Goal: Transaction & Acquisition: Purchase product/service

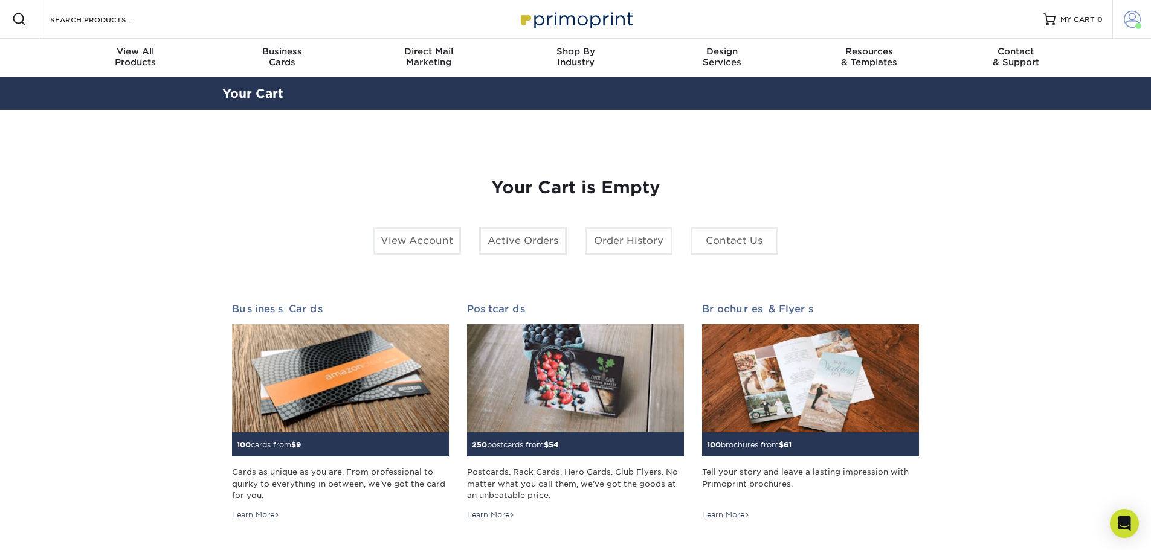
click at [1135, 21] on span at bounding box center [1131, 19] width 17 height 17
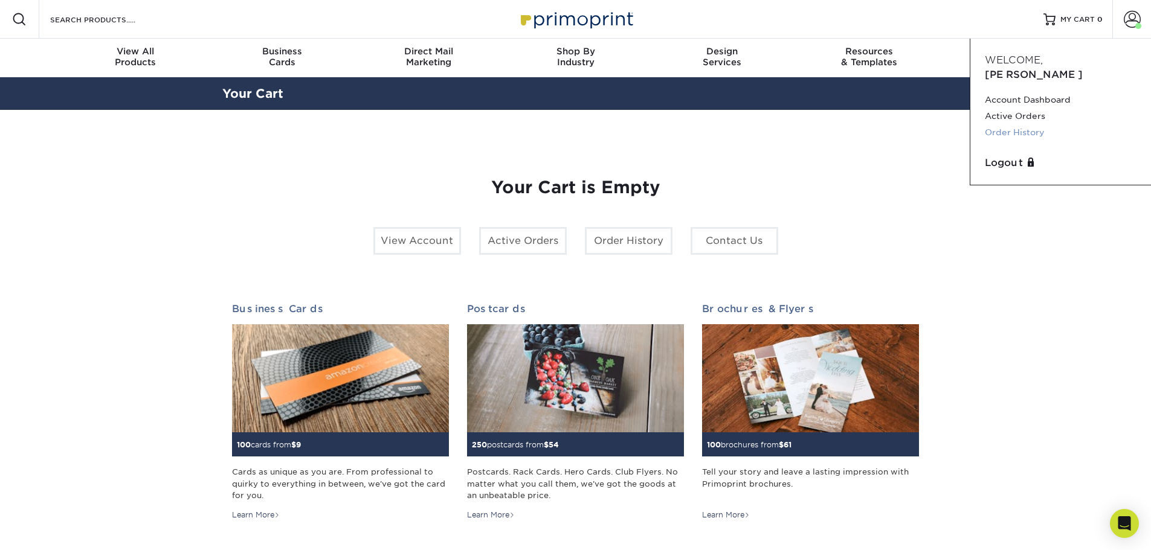
click at [1010, 124] on link "Order History" at bounding box center [1060, 132] width 152 height 16
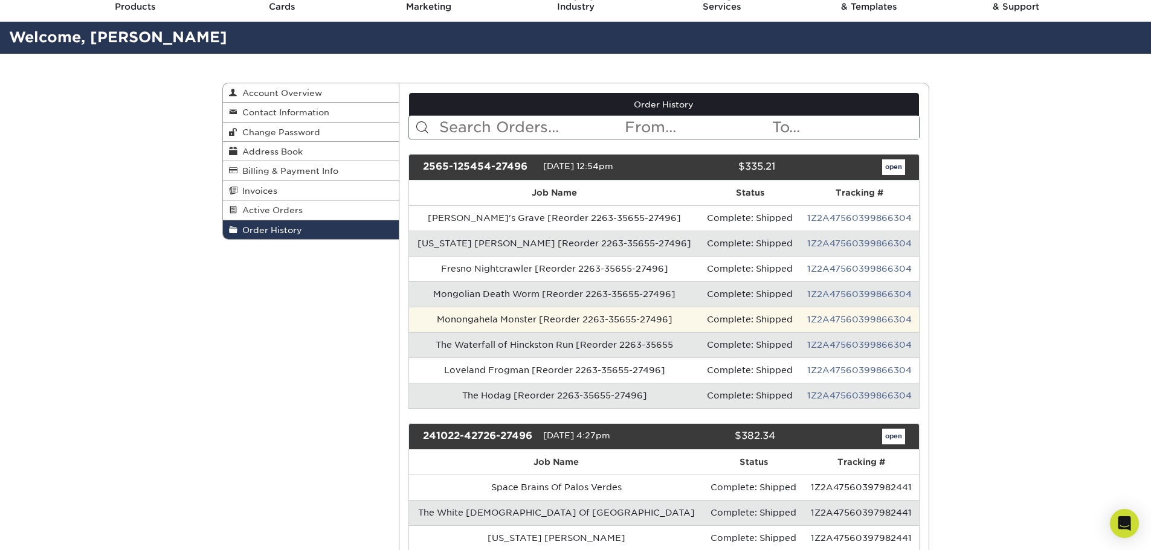
scroll to position [121, 0]
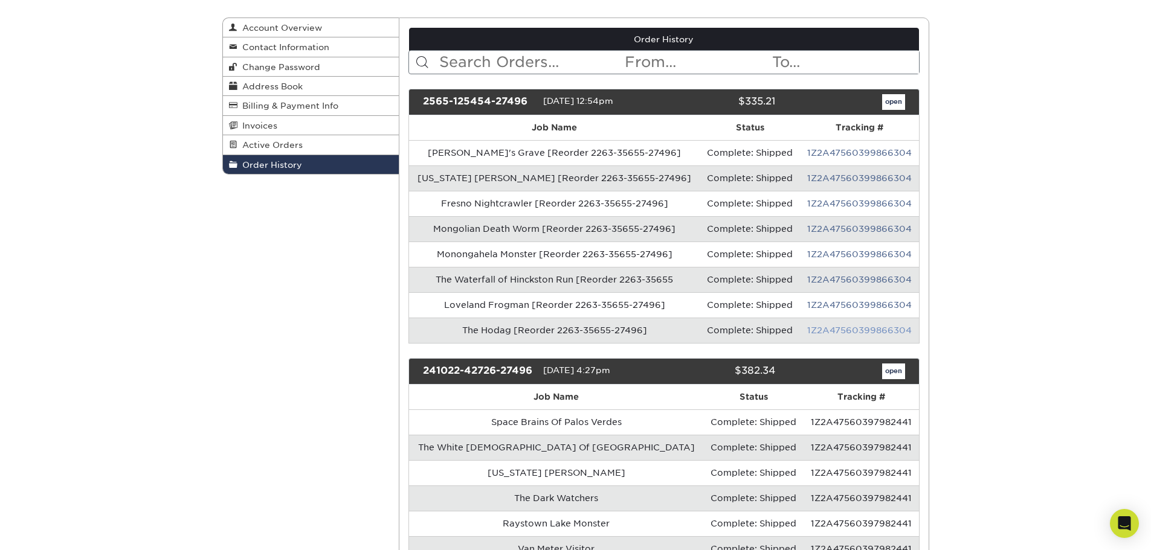
click at [826, 328] on link "1Z2A47560399866304" at bounding box center [859, 331] width 104 height 10
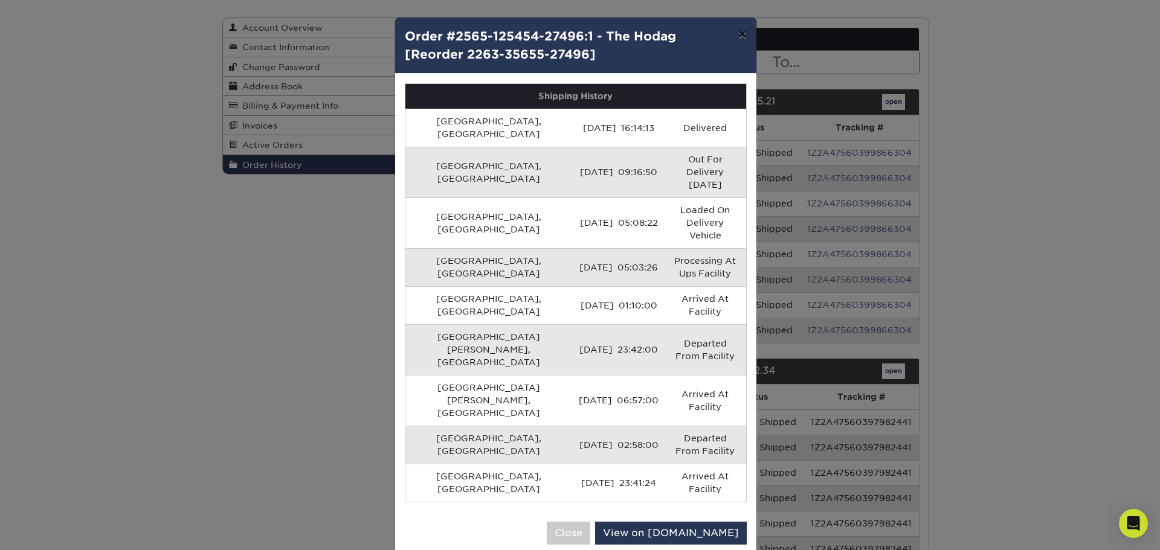
click at [739, 34] on button "×" at bounding box center [742, 35] width 28 height 34
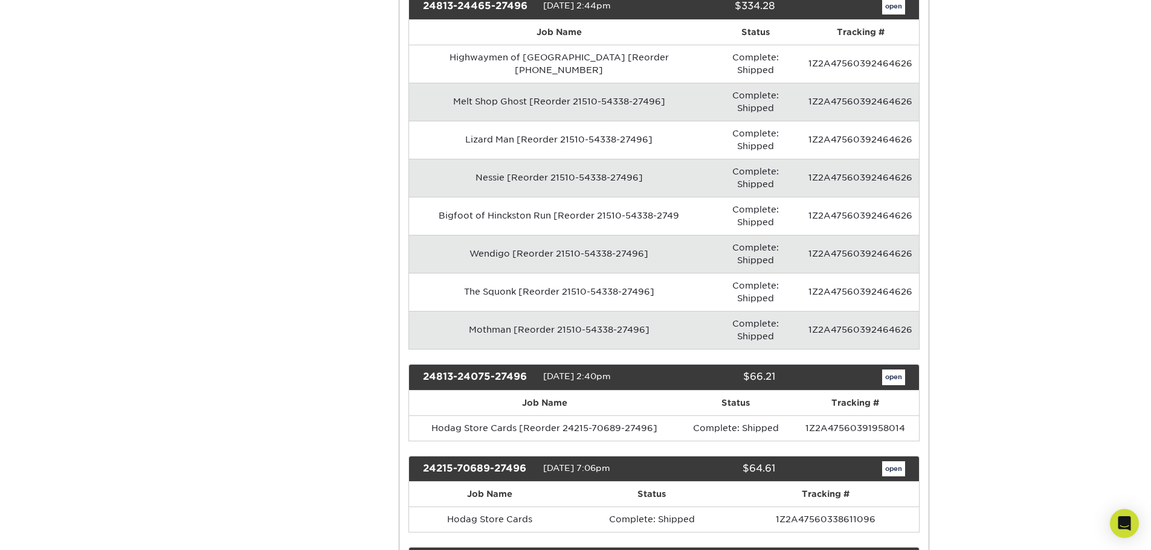
scroll to position [785, 0]
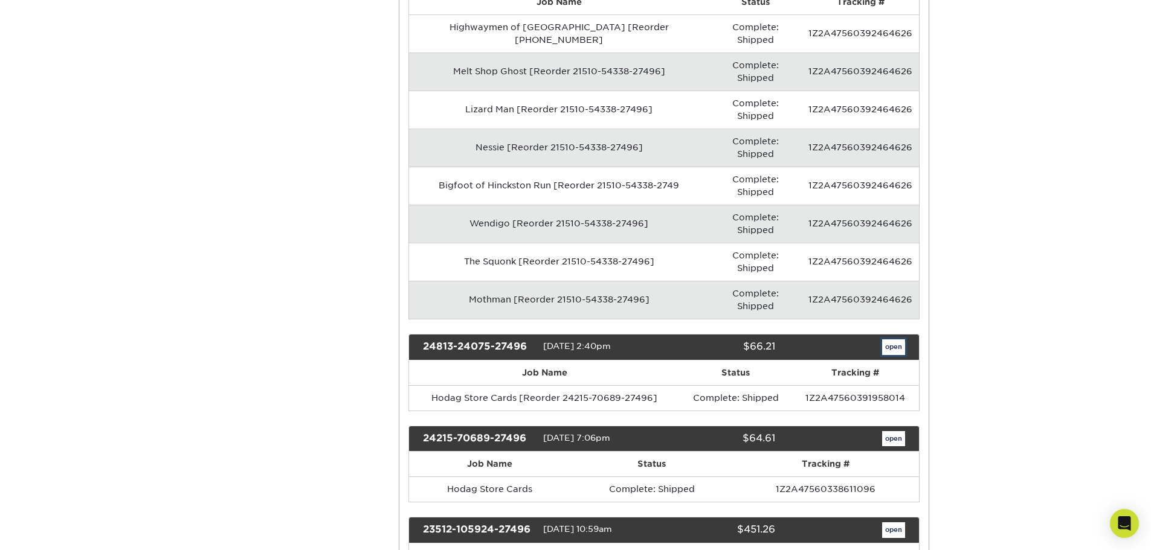
click at [892, 339] on link "open" at bounding box center [893, 347] width 23 height 16
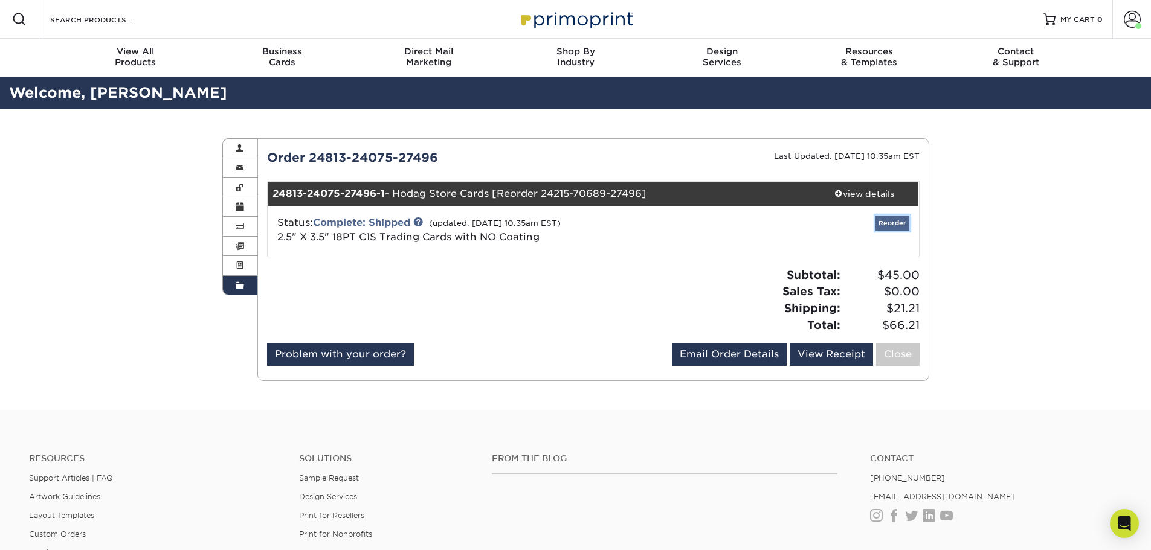
click at [896, 224] on link "Reorder" at bounding box center [892, 223] width 34 height 15
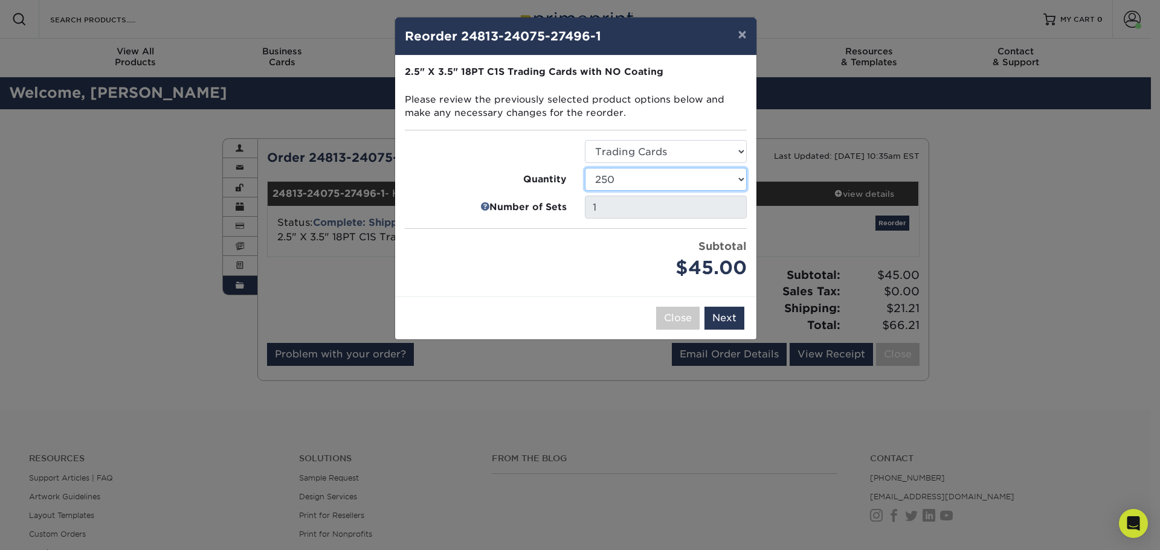
click at [635, 183] on select "25 50 75 100 250 500 1000 2500 5000 10000 15000 20000 25000" at bounding box center [666, 179] width 162 height 23
select select "f593fda3-2d5c-4b9e-9c2c-6197b899ae74"
click at [585, 168] on select "25 50 75 100 250 500 1000 2500 5000 10000 15000 20000 25000" at bounding box center [666, 179] width 162 height 23
click at [721, 313] on button "Next" at bounding box center [724, 318] width 40 height 23
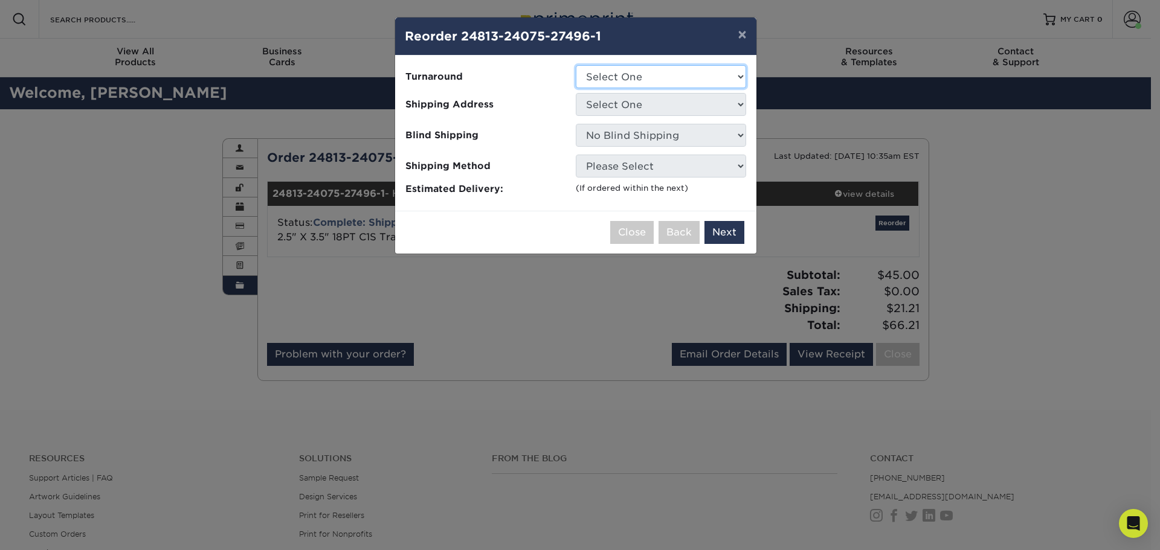
click at [628, 77] on select "Select One 2-4 Business Days" at bounding box center [661, 76] width 170 height 23
select select "b9aecb1d-5a0e-4a89-9ee5-59b769784062"
click at [576, 65] on select "Select One 2-4 Business Days" at bounding box center [661, 76] width 170 height 23
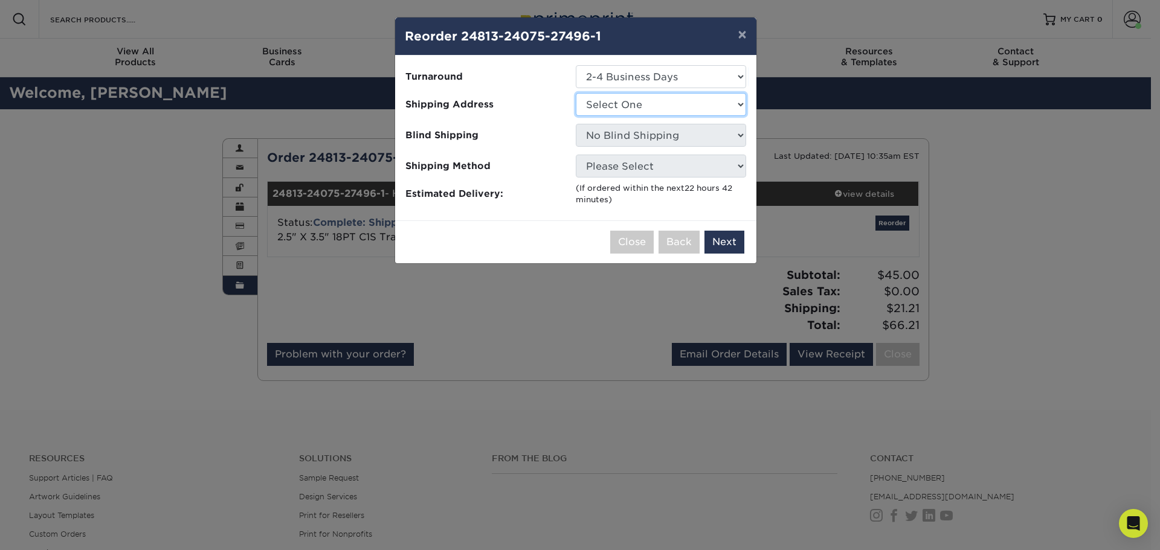
click at [629, 105] on select "Select One Home The Hodag Store" at bounding box center [661, 104] width 170 height 23
select select "259865"
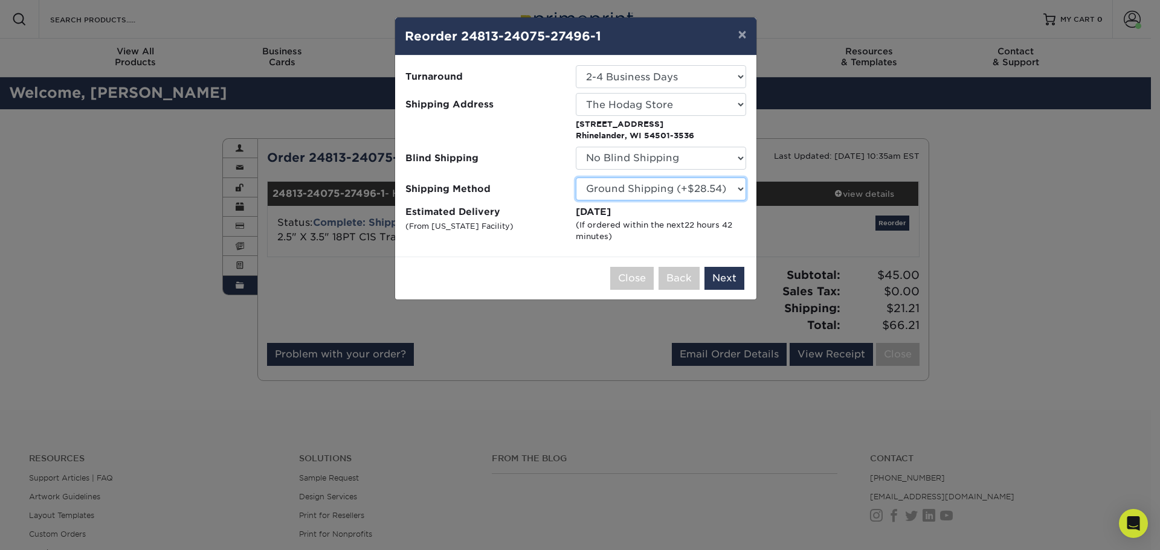
click at [646, 193] on select "Please Select Ground Shipping (+$28.54) 3 Day Shipping Service (+$30.33) 2 Day …" at bounding box center [661, 189] width 170 height 23
click at [576, 178] on select "Please Select Ground Shipping (+$28.54) 3 Day Shipping Service (+$30.33) 2 Day …" at bounding box center [661, 189] width 170 height 23
click at [722, 280] on button "Next" at bounding box center [724, 278] width 40 height 23
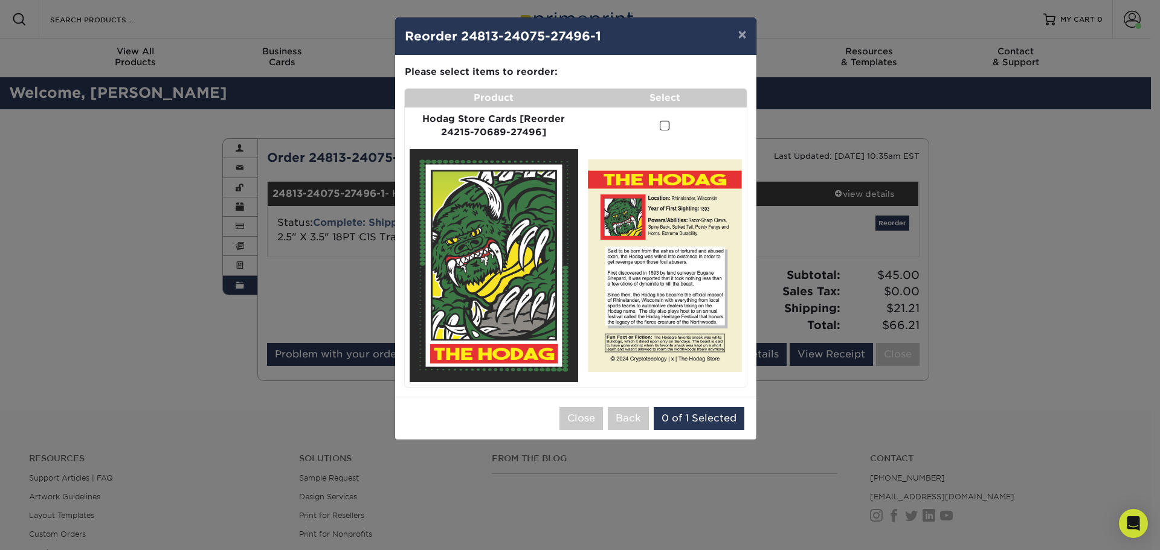
click at [663, 127] on span at bounding box center [665, 125] width 10 height 11
click at [0, 0] on input "checkbox" at bounding box center [0, 0] width 0 height 0
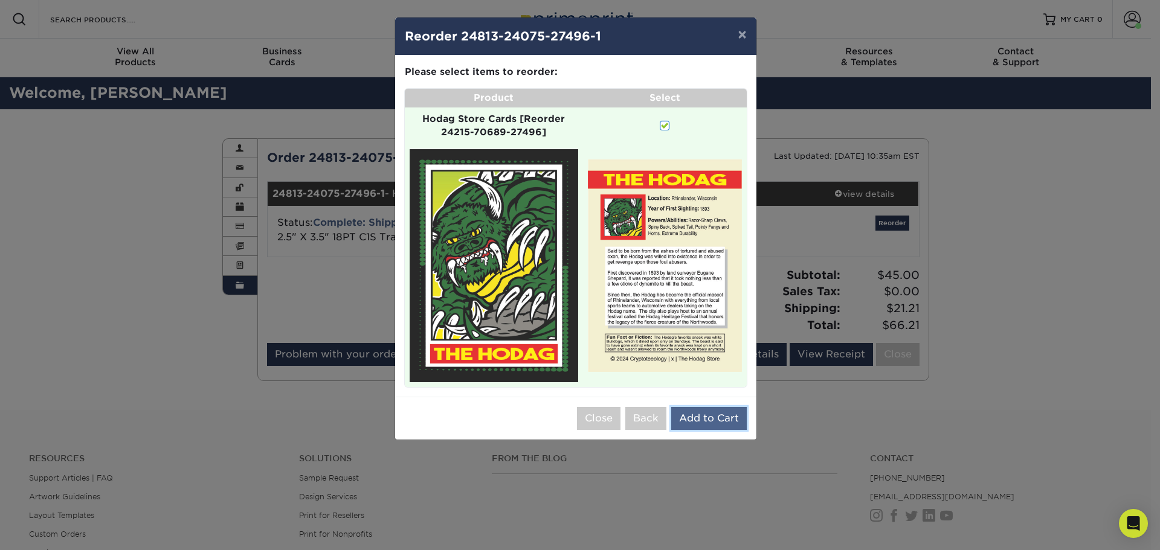
click at [717, 416] on button "Add to Cart" at bounding box center [708, 418] width 75 height 23
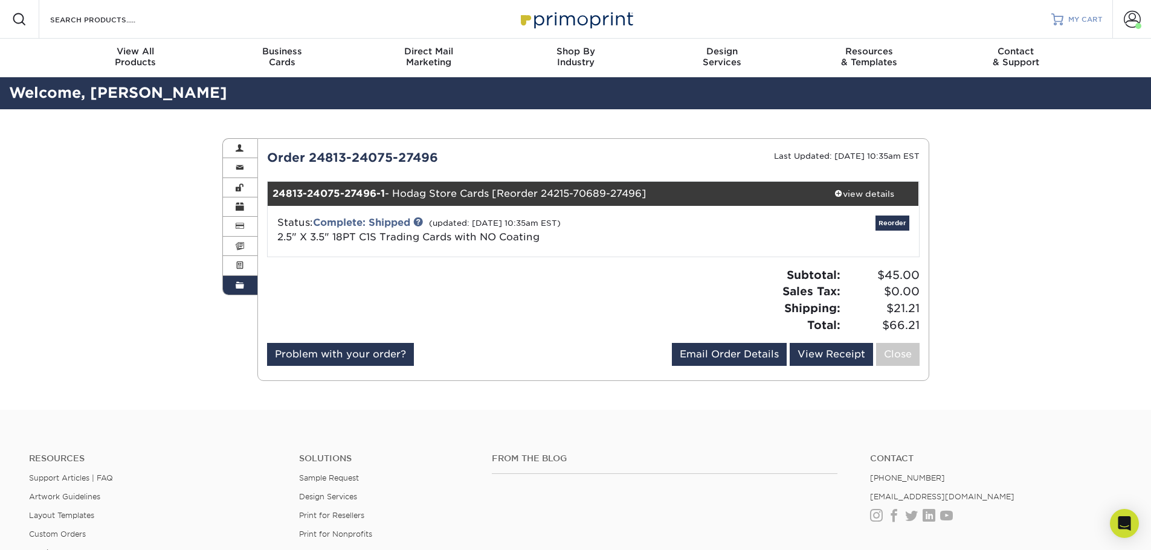
click at [1095, 21] on span "MY CART" at bounding box center [1085, 19] width 34 height 10
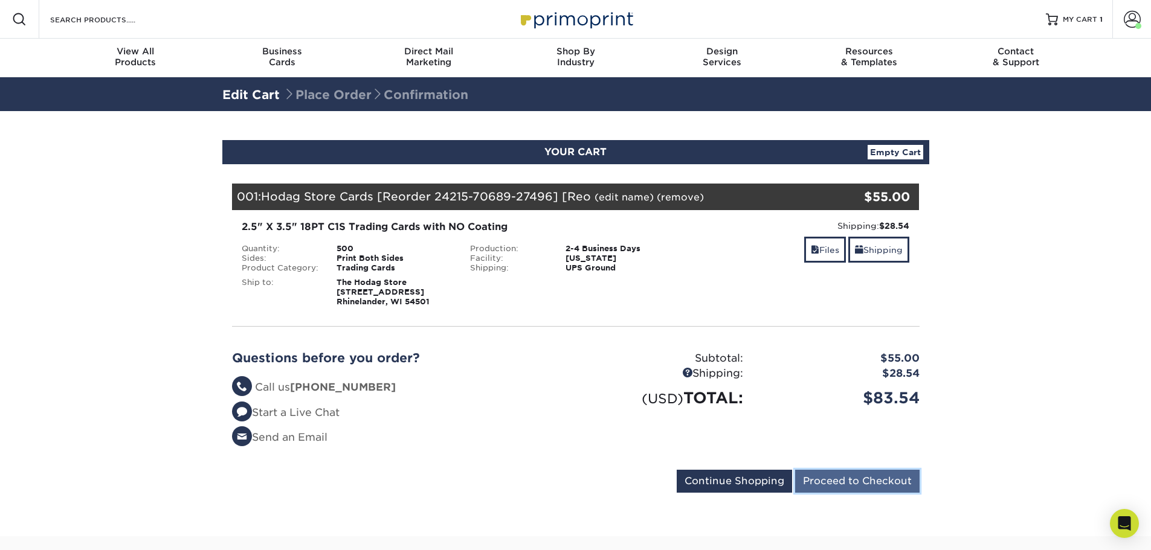
click at [871, 484] on input "Proceed to Checkout" at bounding box center [857, 481] width 124 height 23
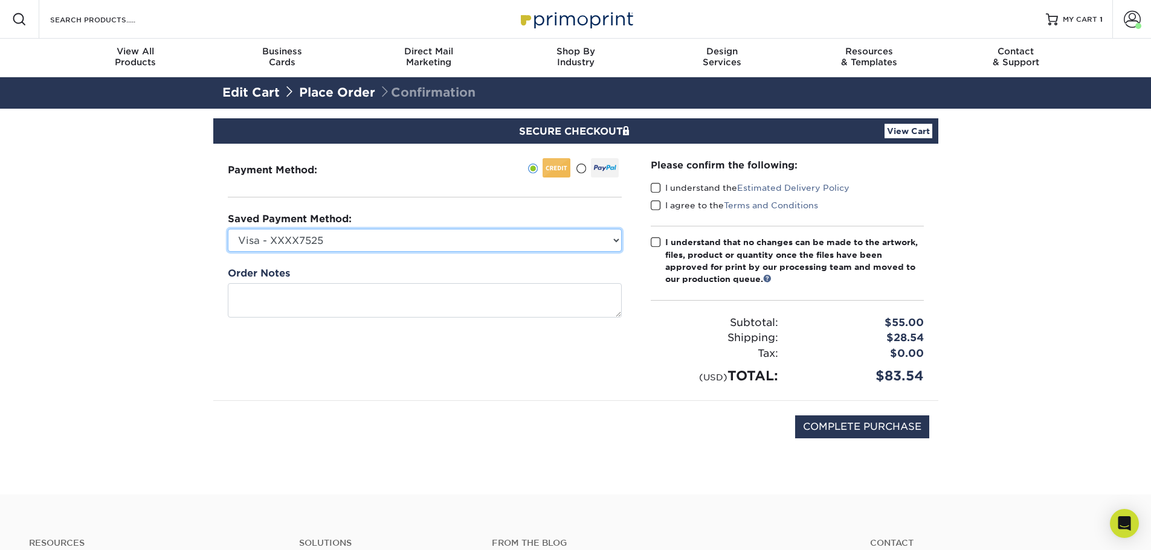
click at [332, 240] on select "Visa - XXXX7525 MasterCard - XXXX9615 American Express - XXXX1007 New Credit Ca…" at bounding box center [425, 240] width 394 height 23
select select "70653"
click at [228, 229] on select "Visa - XXXX7525 MasterCard - XXXX9615 American Express - XXXX1007 New Credit Ca…" at bounding box center [425, 240] width 394 height 23
click at [658, 186] on span at bounding box center [655, 187] width 10 height 11
click at [0, 0] on input "I understand the Estimated Delivery Policy" at bounding box center [0, 0] width 0 height 0
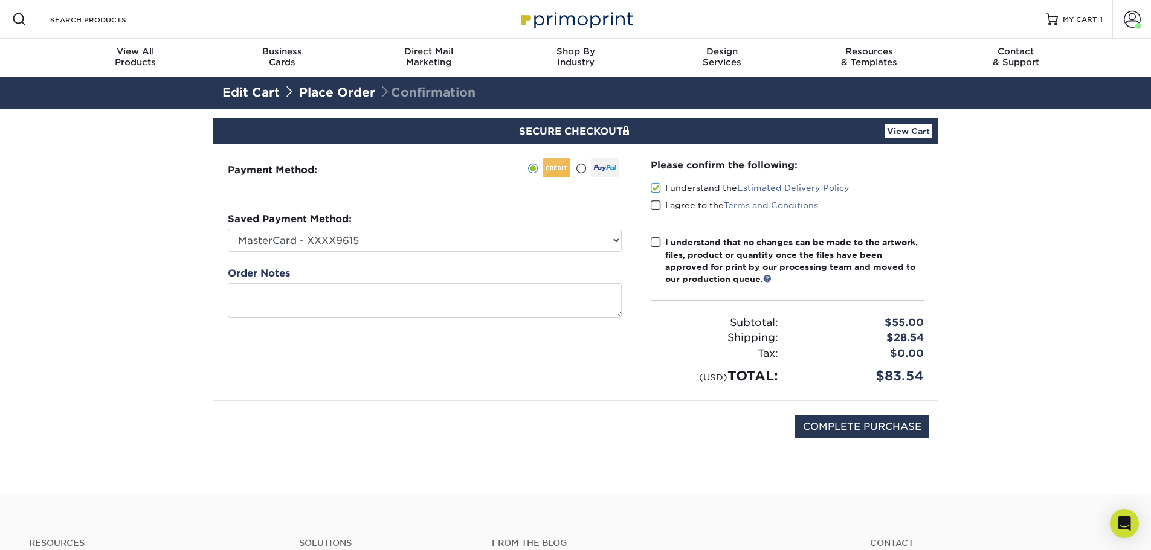
click at [655, 205] on span at bounding box center [655, 205] width 10 height 11
click at [0, 0] on input "I agree to the Terms and Conditions" at bounding box center [0, 0] width 0 height 0
click at [657, 241] on span at bounding box center [655, 242] width 10 height 11
click at [0, 0] on input "I understand that no changes can be made to the artwork, files, product or quan…" at bounding box center [0, 0] width 0 height 0
click at [864, 428] on input "COMPLETE PURCHASE" at bounding box center [862, 427] width 134 height 23
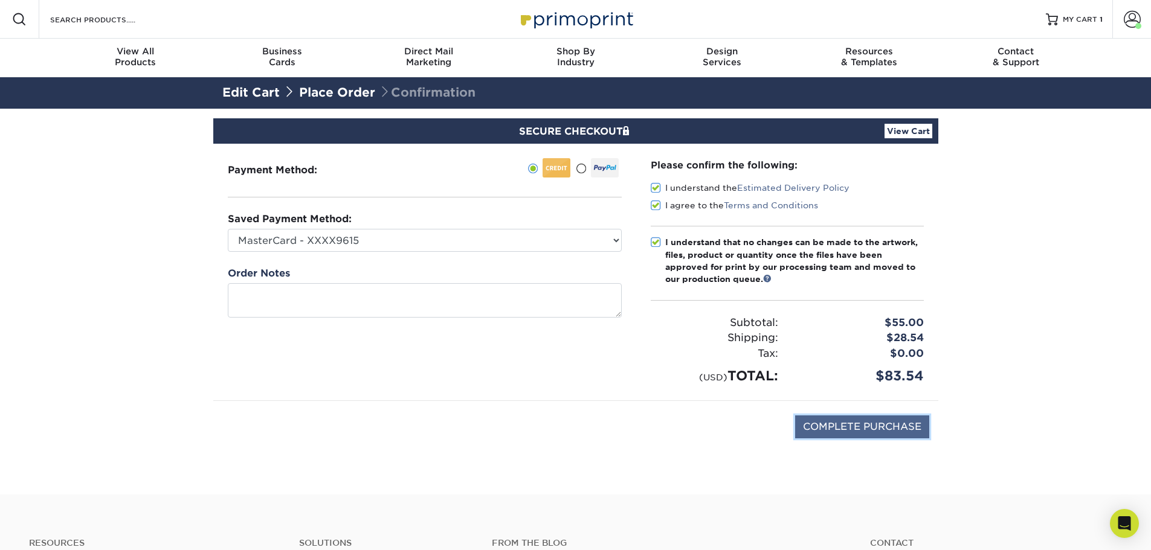
type input "PROCESSING, PLEASE WAIT..."
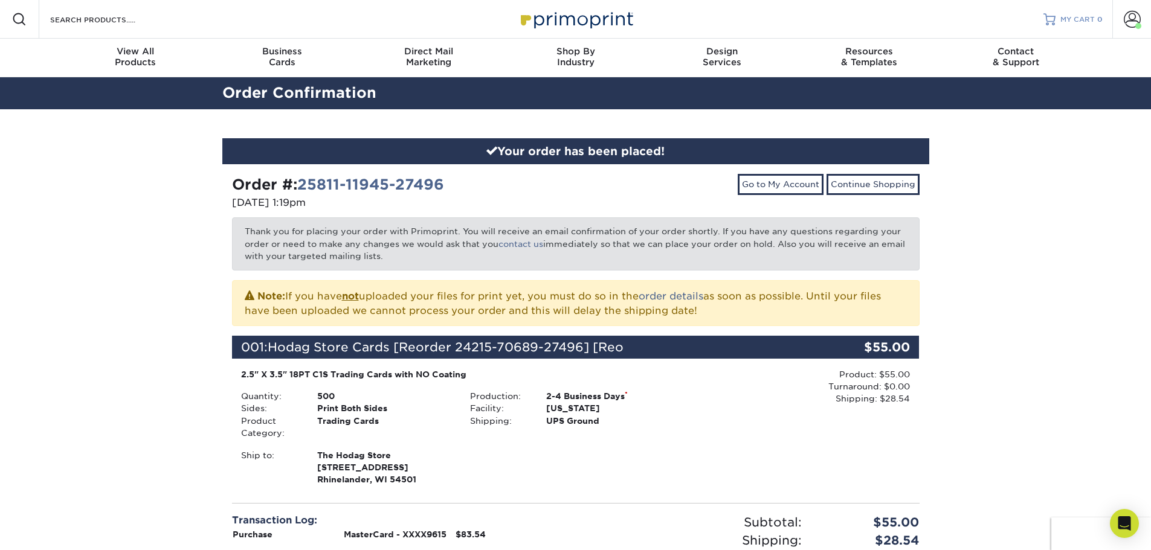
click at [1087, 16] on span "MY CART" at bounding box center [1077, 19] width 34 height 10
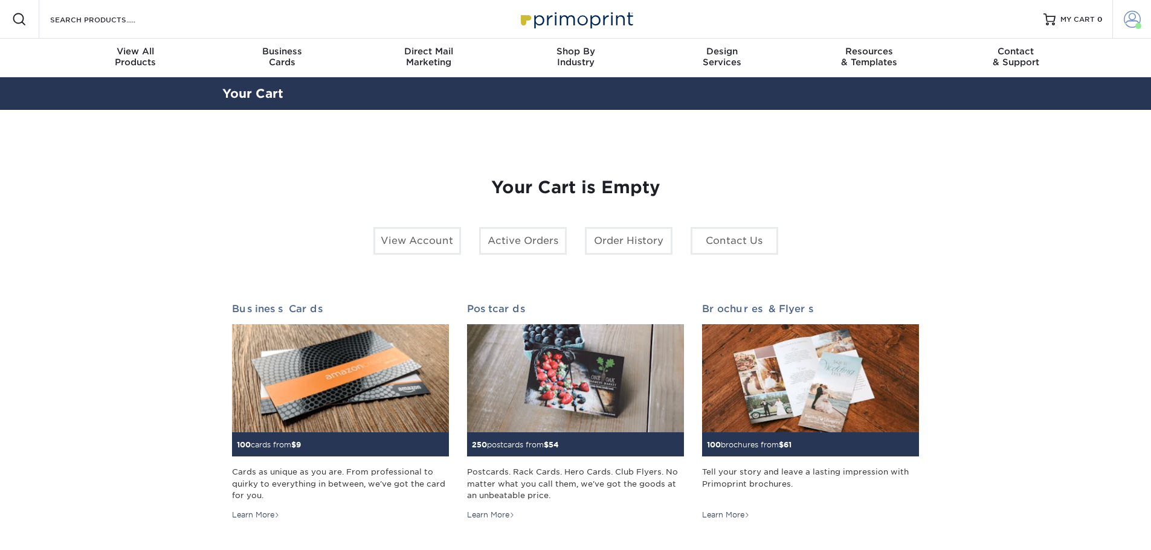
click at [1141, 22] on link "Account" at bounding box center [1131, 19] width 39 height 39
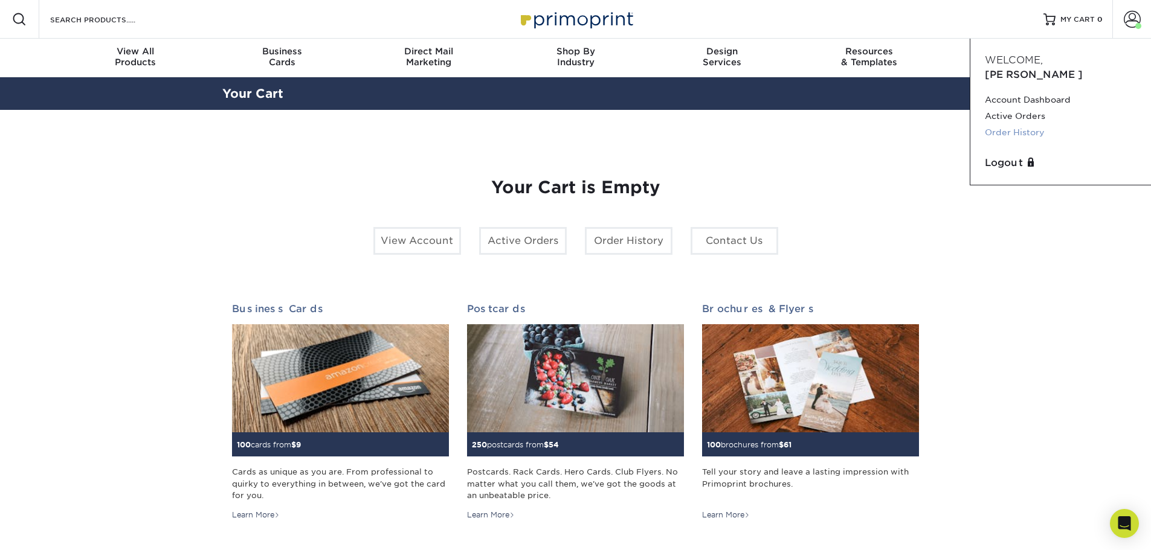
click at [1024, 124] on link "Order History" at bounding box center [1060, 132] width 152 height 16
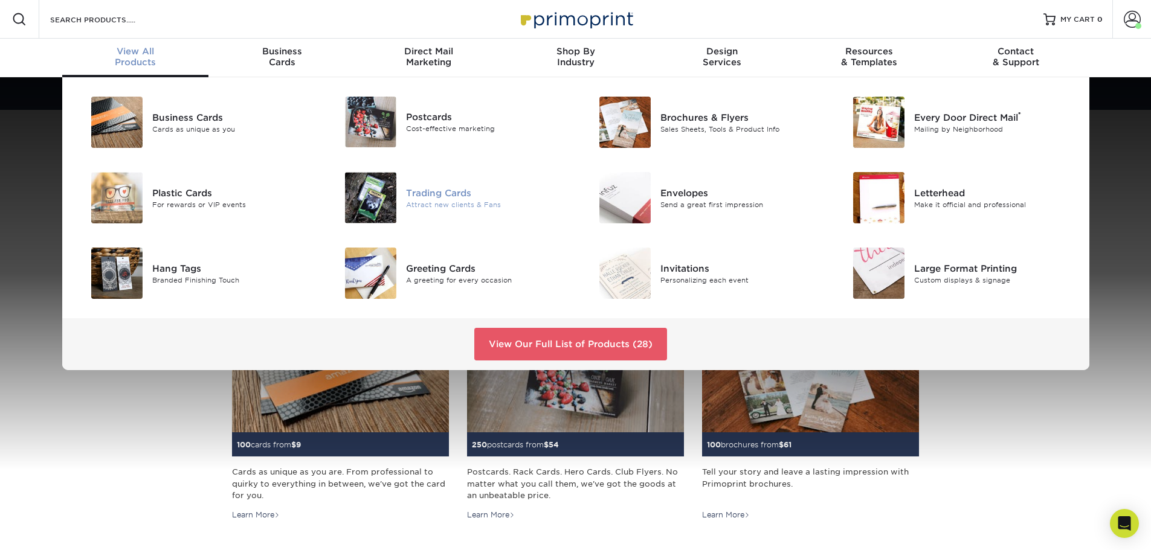
click at [416, 194] on div "Trading Cards" at bounding box center [486, 192] width 160 height 13
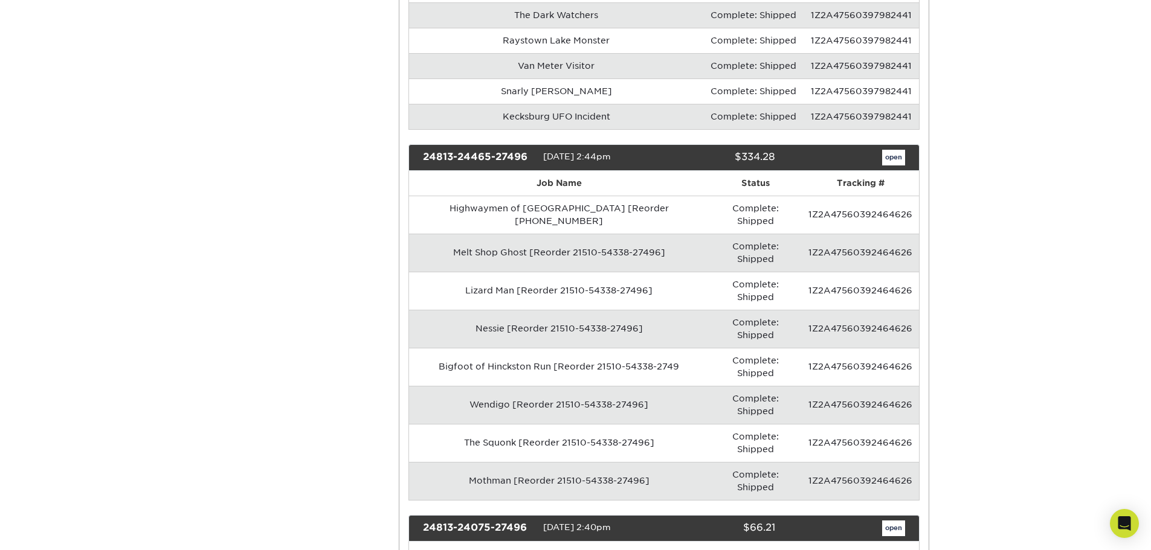
scroll to position [302, 0]
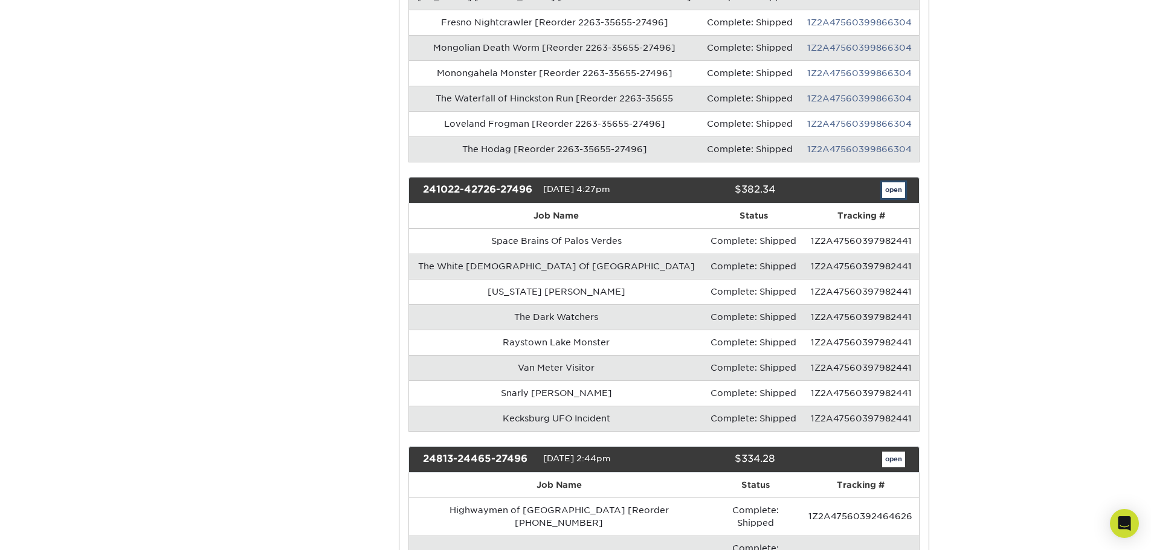
click at [893, 193] on link "open" at bounding box center [893, 190] width 23 height 16
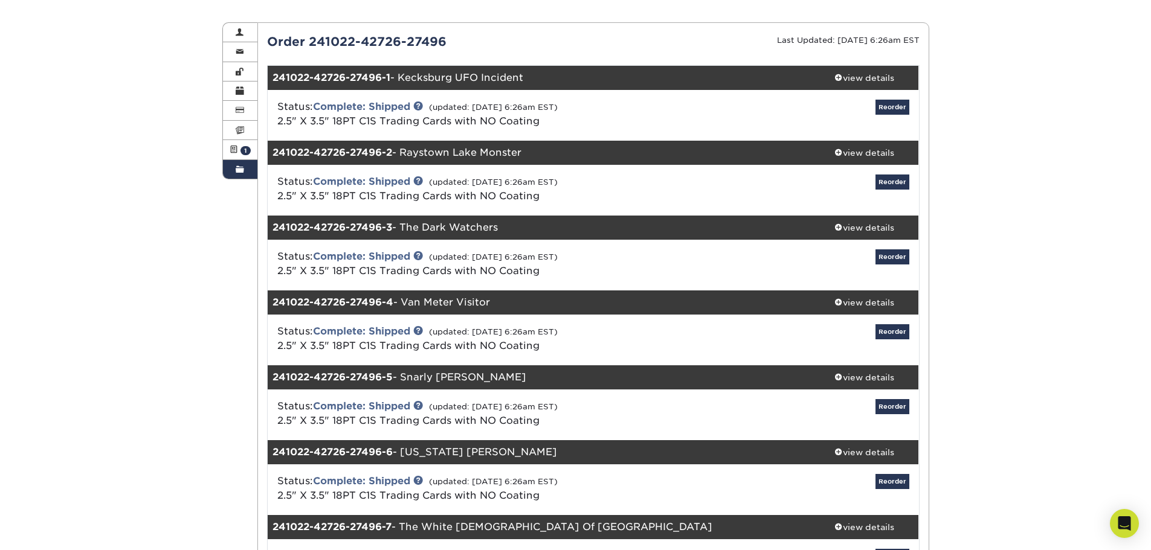
scroll to position [121, 0]
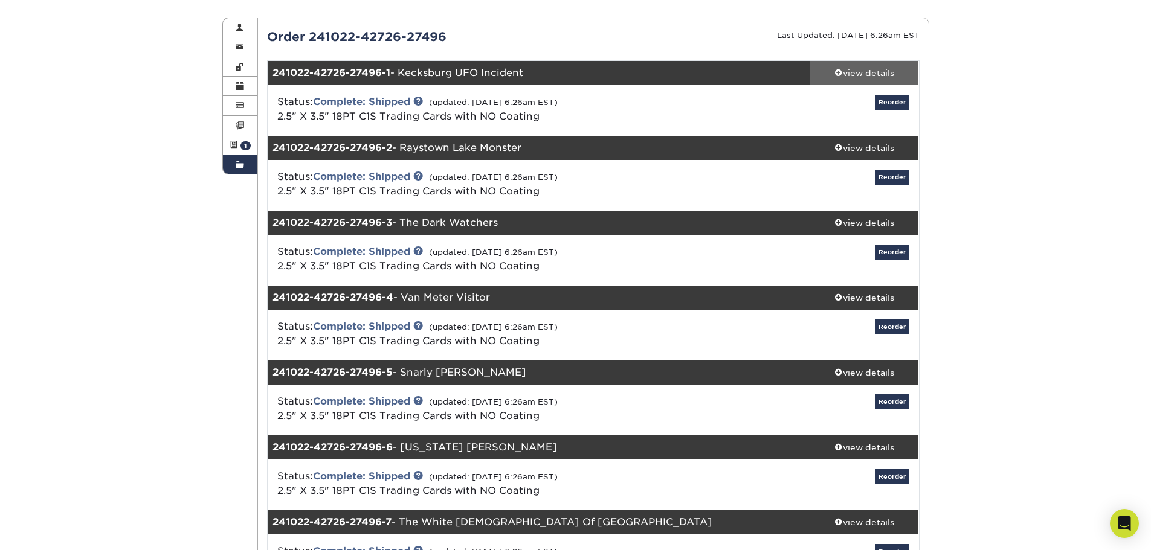
click at [874, 69] on div "view details" at bounding box center [864, 73] width 109 height 12
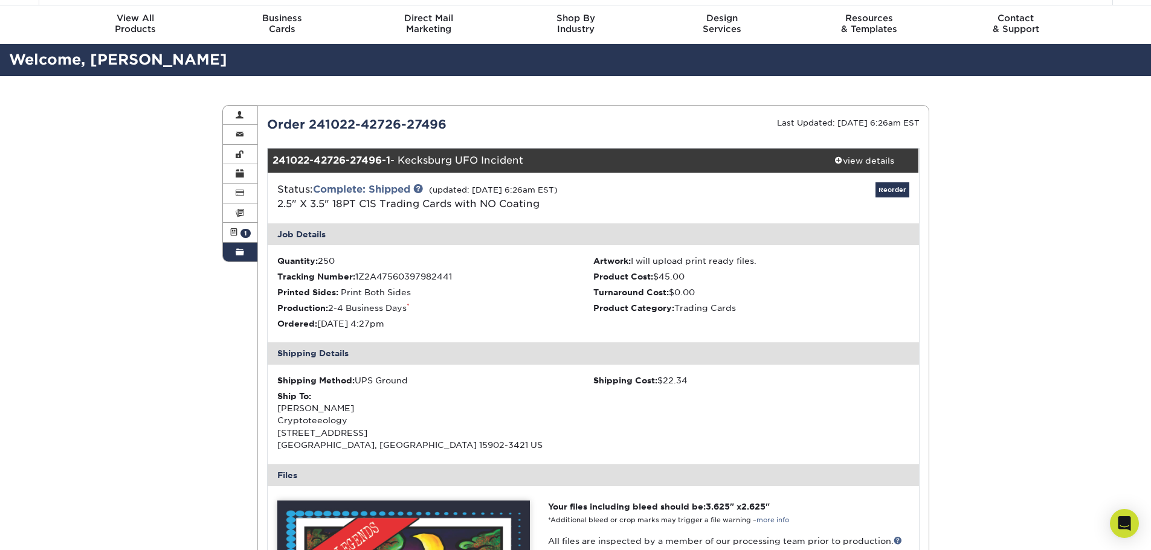
scroll to position [0, 0]
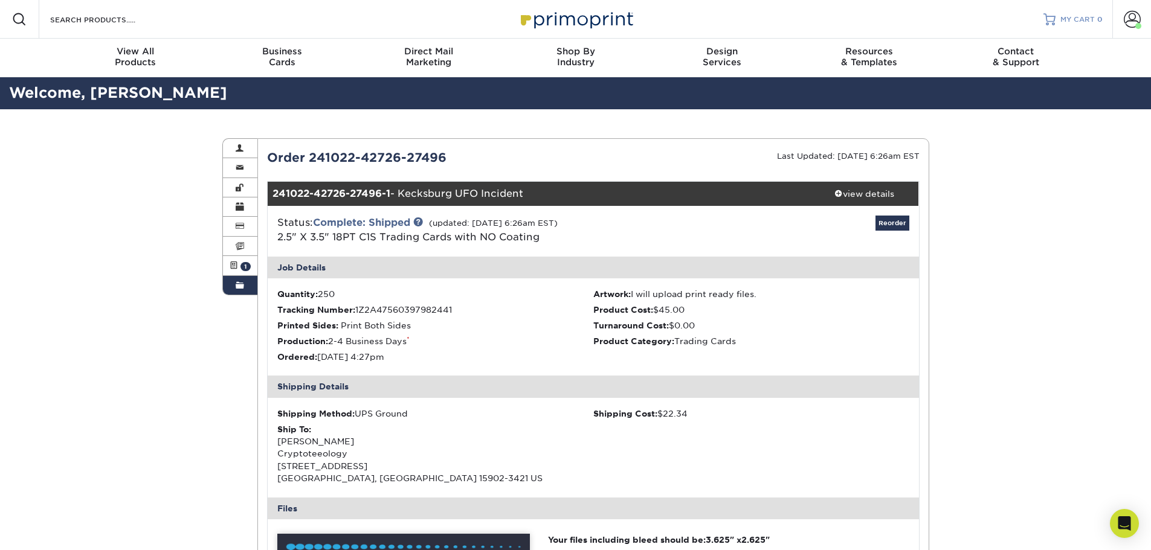
click at [1086, 21] on span "MY CART" at bounding box center [1077, 19] width 34 height 10
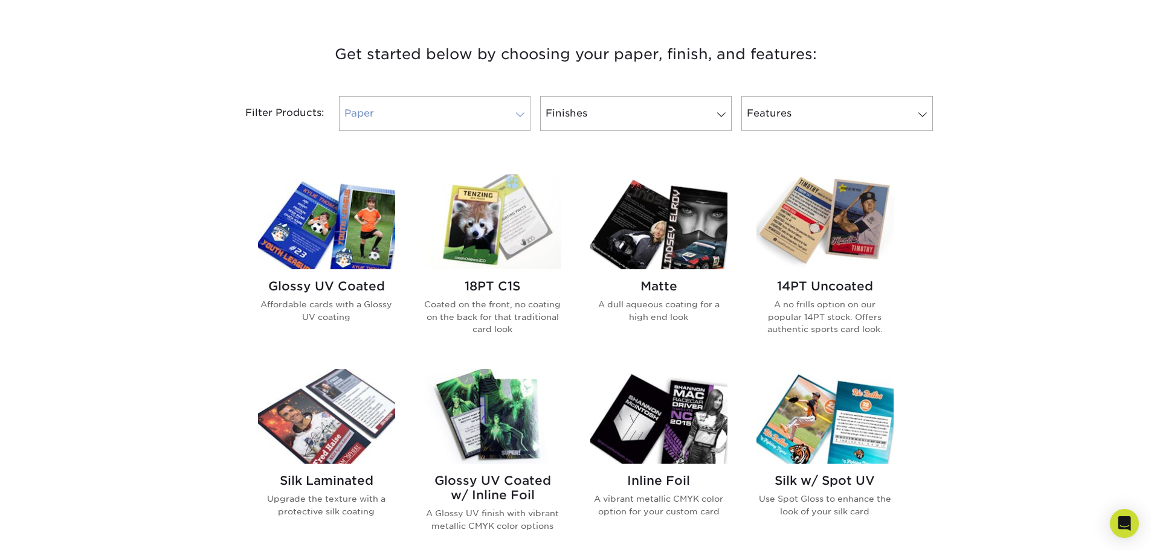
scroll to position [483, 0]
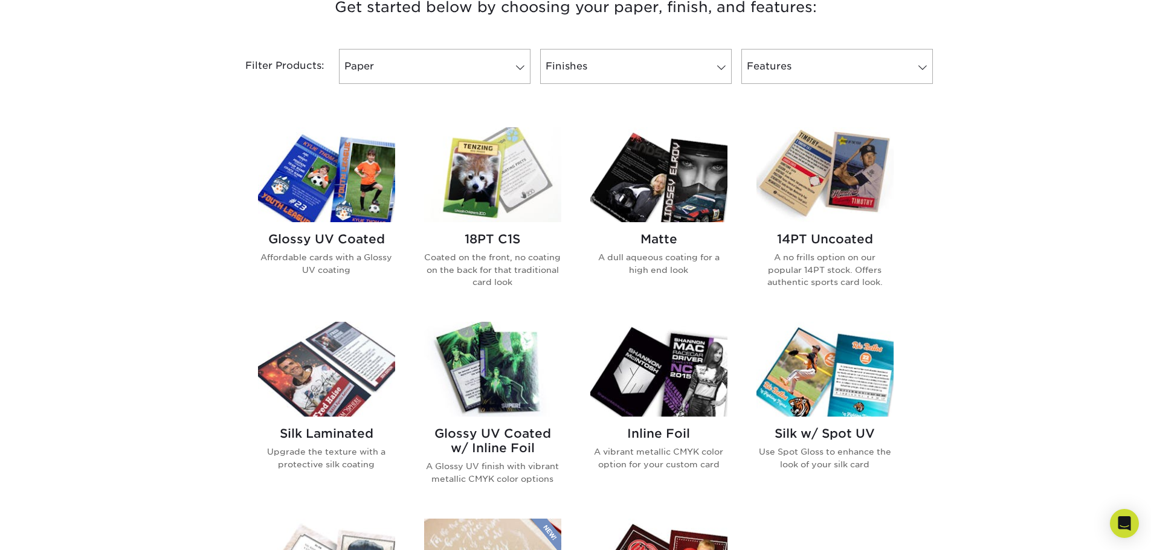
click at [501, 169] on img at bounding box center [492, 174] width 137 height 95
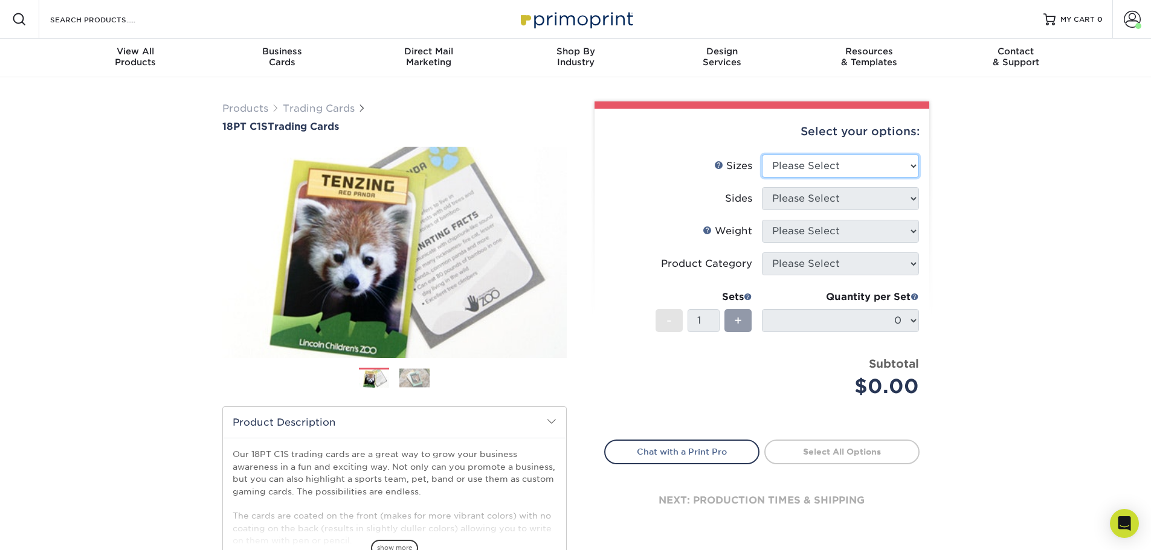
click at [841, 159] on select "Please Select 2.5" x 3.5"" at bounding box center [840, 166] width 157 height 23
select select "2.50x3.50"
click at [762, 155] on select "Please Select 2.5" x 3.5"" at bounding box center [840, 166] width 157 height 23
click at [817, 199] on select "Please Select Print Both Sides Print Front Only" at bounding box center [840, 198] width 157 height 23
select select "13abbda7-1d64-4f25-8bb2-c179b224825d"
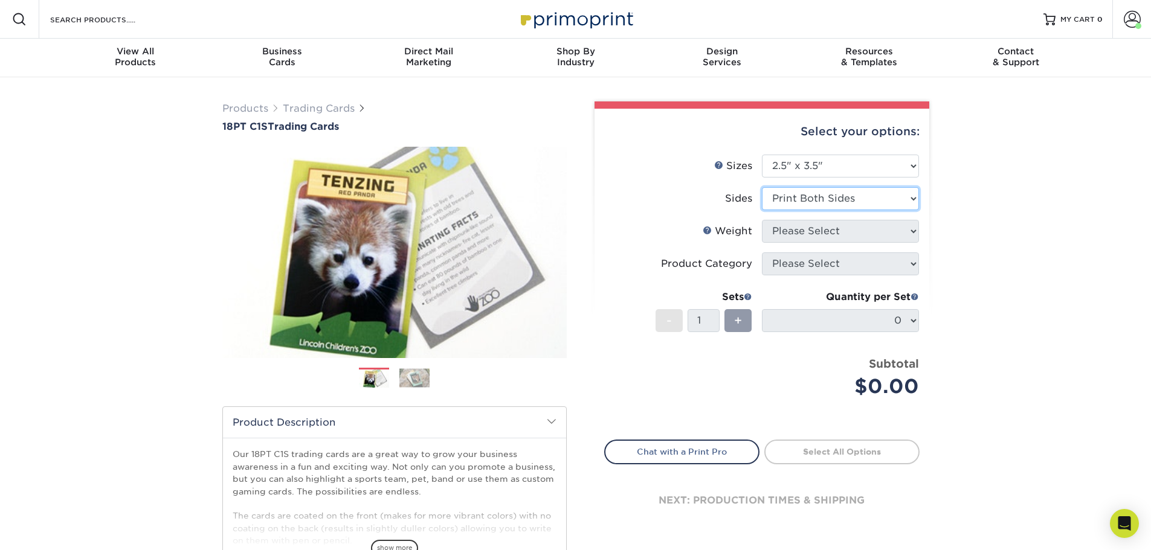
click at [762, 187] on select "Please Select Print Both Sides Print Front Only" at bounding box center [840, 198] width 157 height 23
click at [815, 233] on select "Please Select 18PT C1S" at bounding box center [840, 231] width 157 height 23
select select "18PTC1S"
click at [762, 220] on select "Please Select 18PT C1S" at bounding box center [840, 231] width 157 height 23
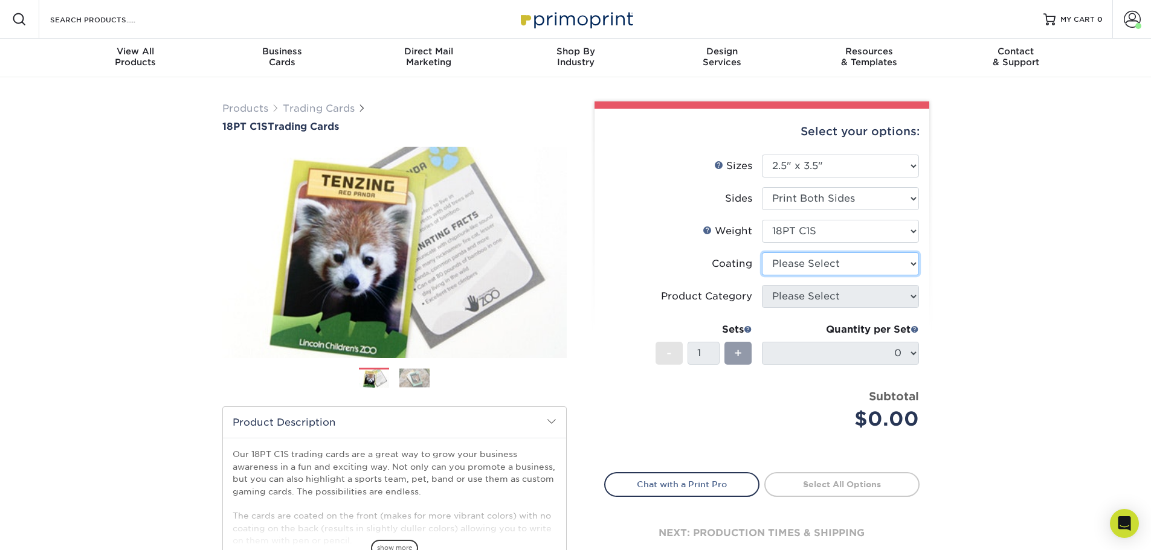
click at [803, 265] on select at bounding box center [840, 263] width 157 height 23
click at [820, 264] on select at bounding box center [840, 263] width 157 height 23
select select "3e7618de-abca-4bda-9f97-8b9129e913d8"
click at [762, 252] on select at bounding box center [840, 263] width 157 height 23
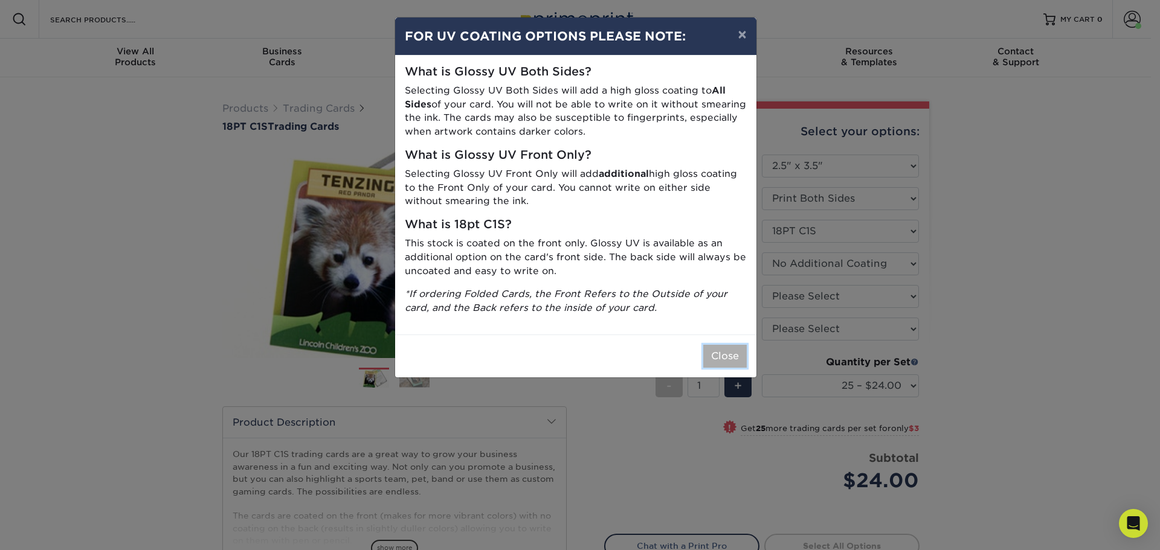
click at [723, 361] on button "Close" at bounding box center [724, 356] width 43 height 23
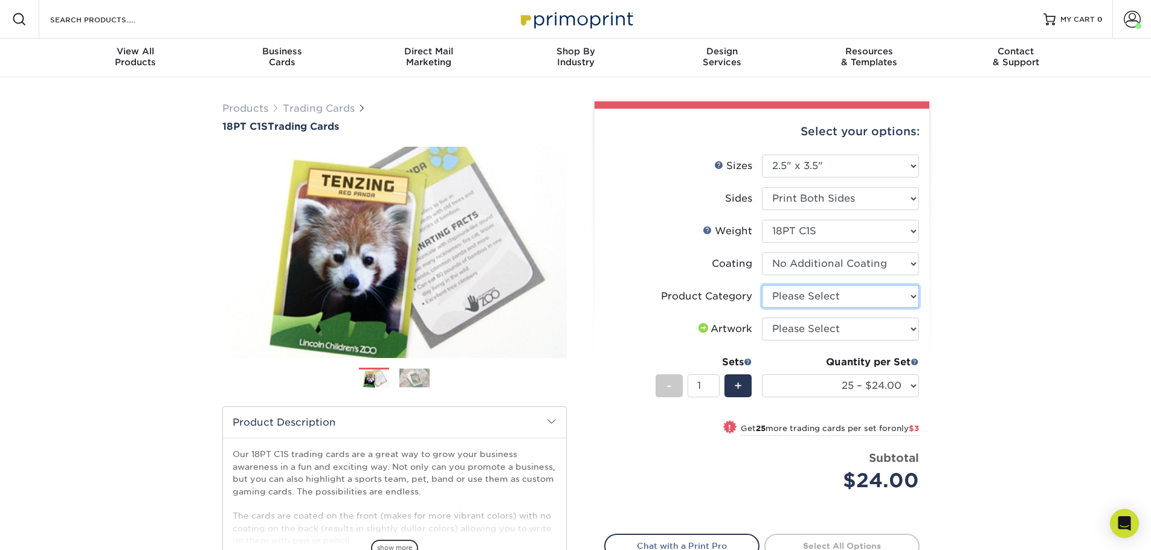
click at [859, 296] on select "Please Select Trading Cards" at bounding box center [840, 296] width 157 height 23
select select "c2f9bce9-36c2-409d-b101-c29d9d031e18"
click at [762, 285] on select "Please Select Trading Cards" at bounding box center [840, 296] width 157 height 23
click at [835, 332] on select "Please Select I will upload files I need a design - $100" at bounding box center [840, 329] width 157 height 23
select select "upload"
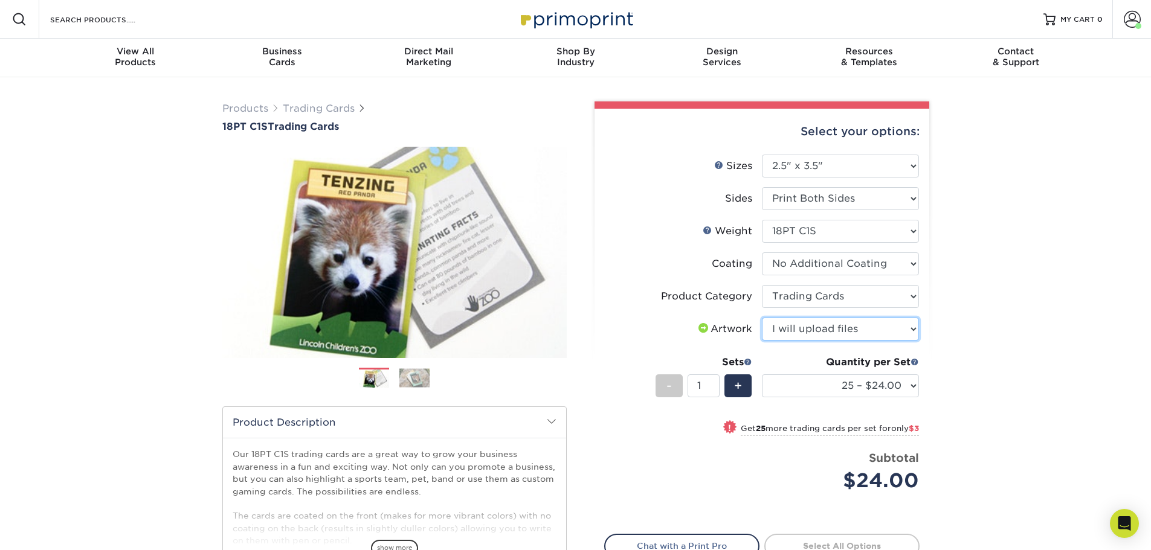
click at [762, 318] on select "Please Select I will upload files I need a design - $100" at bounding box center [840, 329] width 157 height 23
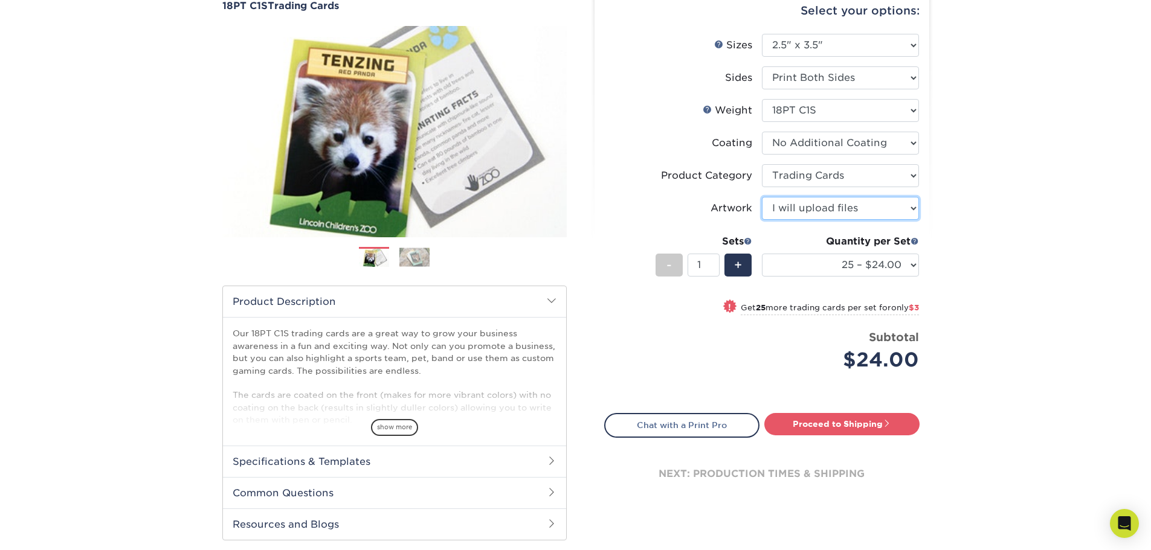
scroll to position [181, 0]
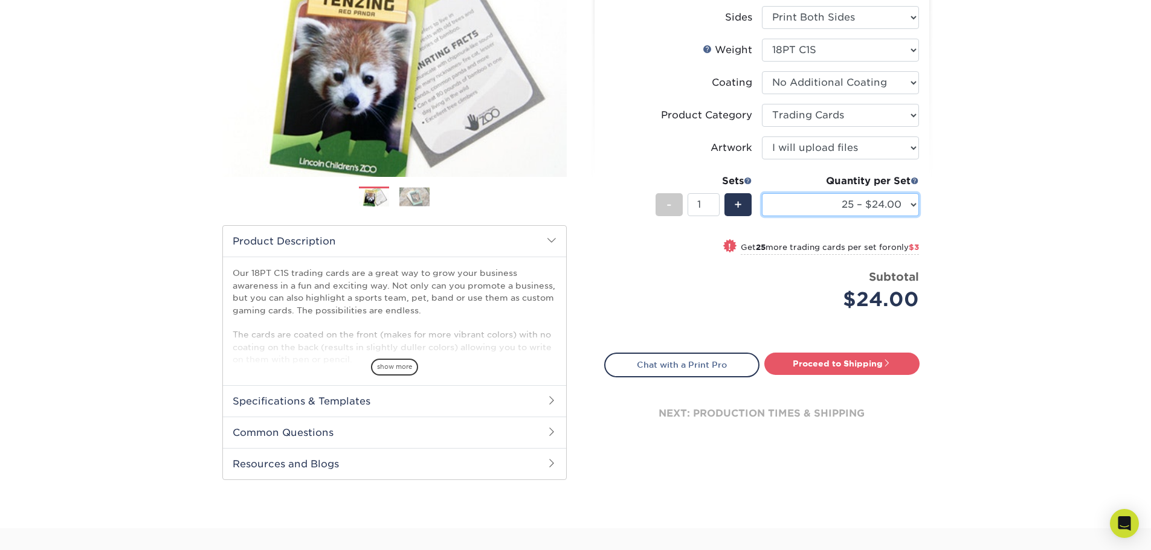
click at [864, 208] on select "25 – $24.00 50 – $27.00 75 – $35.00 100 – $39.00 250 – $45.00 500 – $55.00 1000…" at bounding box center [840, 204] width 157 height 23
select select "50 – $27.00"
click at [762, 193] on select "25 – $24.00 50 – $27.00 75 – $35.00 100 – $39.00 250 – $45.00 500 – $55.00 1000…" at bounding box center [840, 204] width 157 height 23
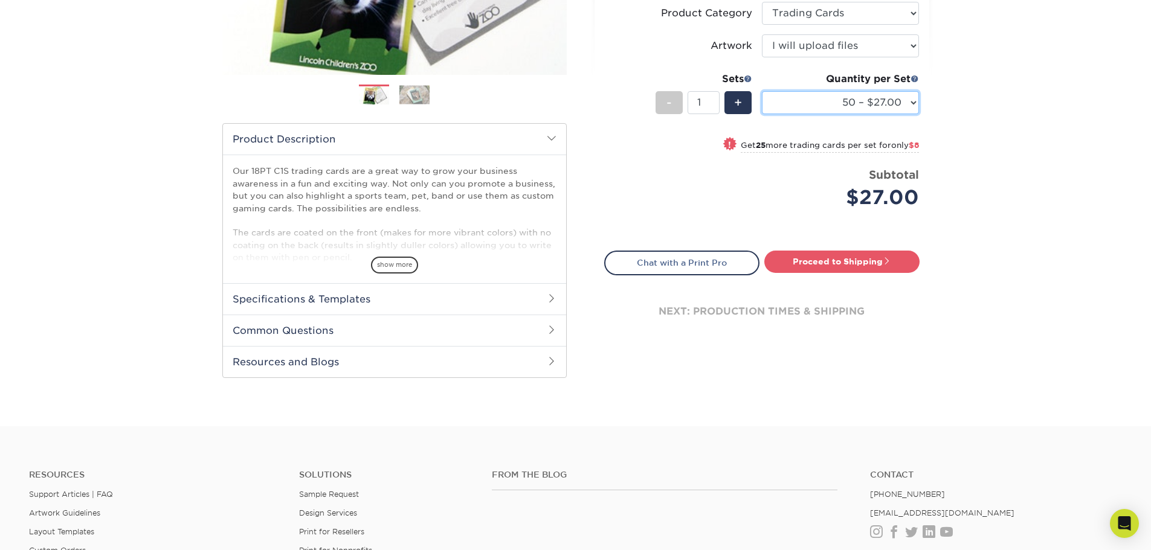
scroll to position [302, 0]
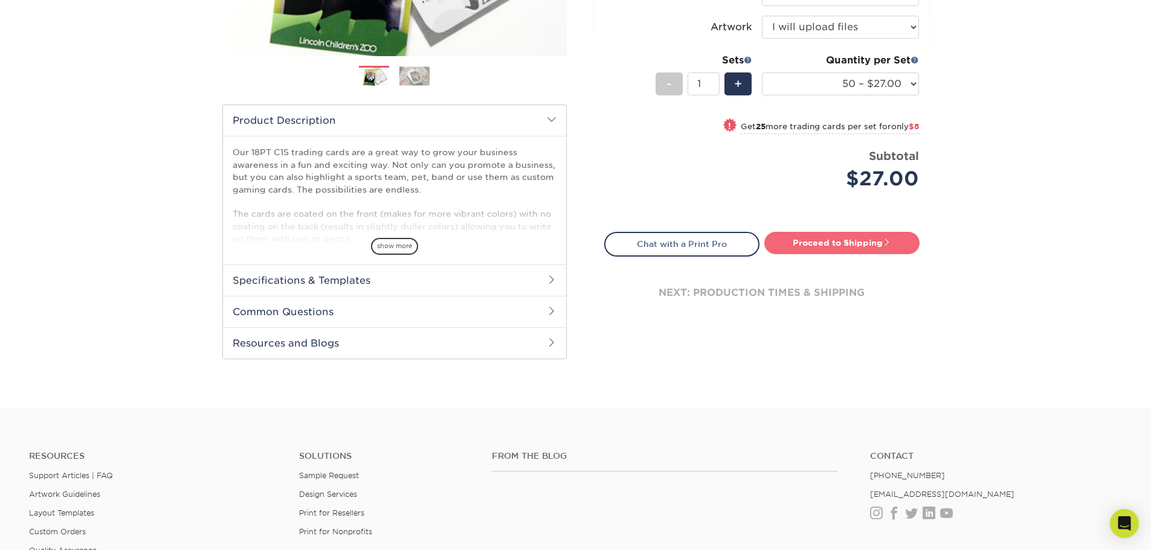
click at [849, 246] on link "Proceed to Shipping" at bounding box center [841, 243] width 155 height 22
type input "Set 1"
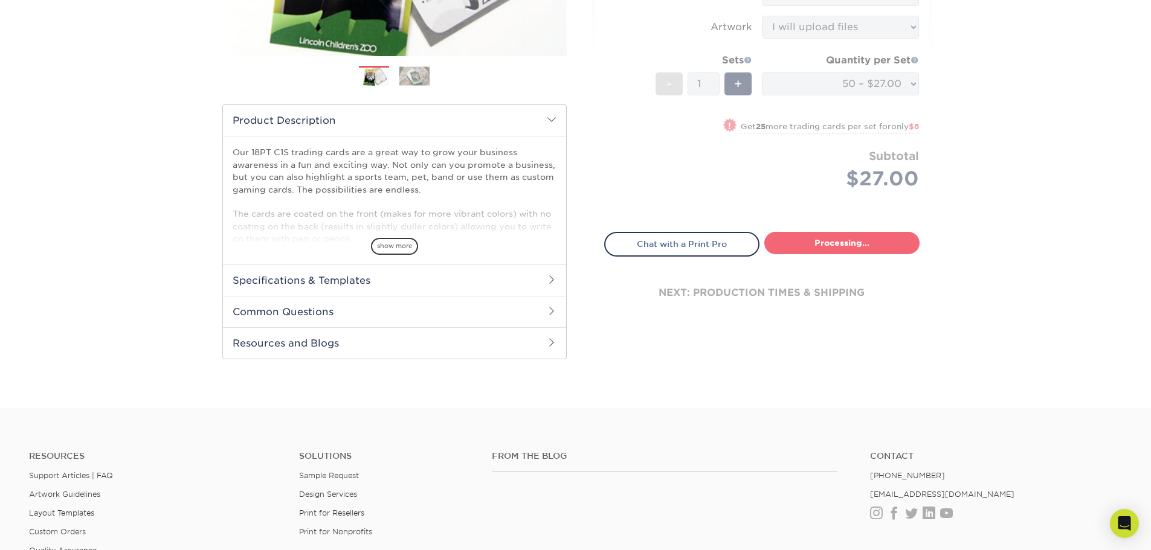
select select "50ca3b38-519f-4a13-b49e-ce381fc4938e"
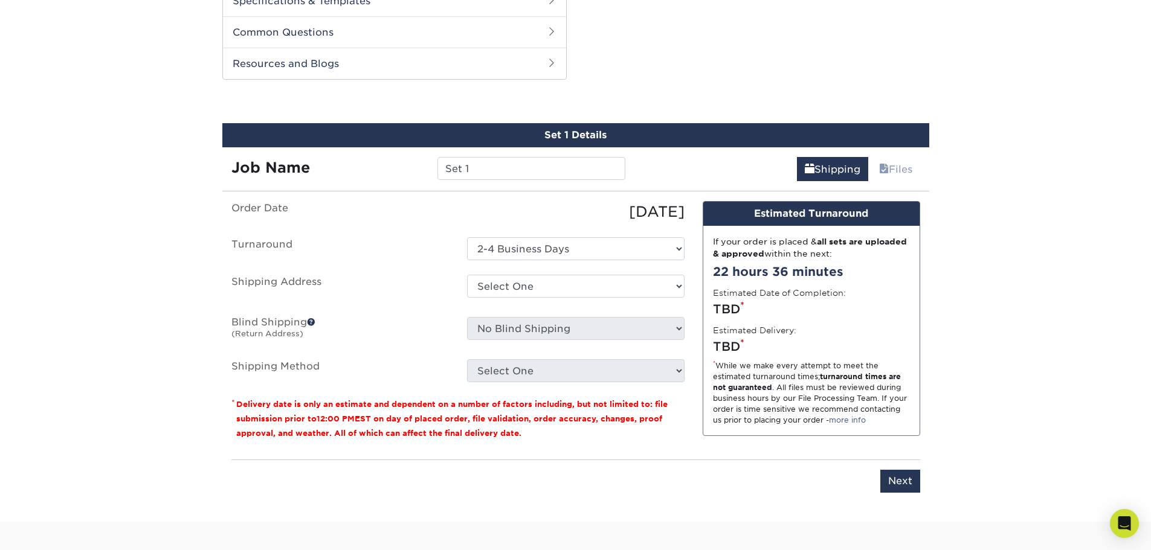
scroll to position [602, 0]
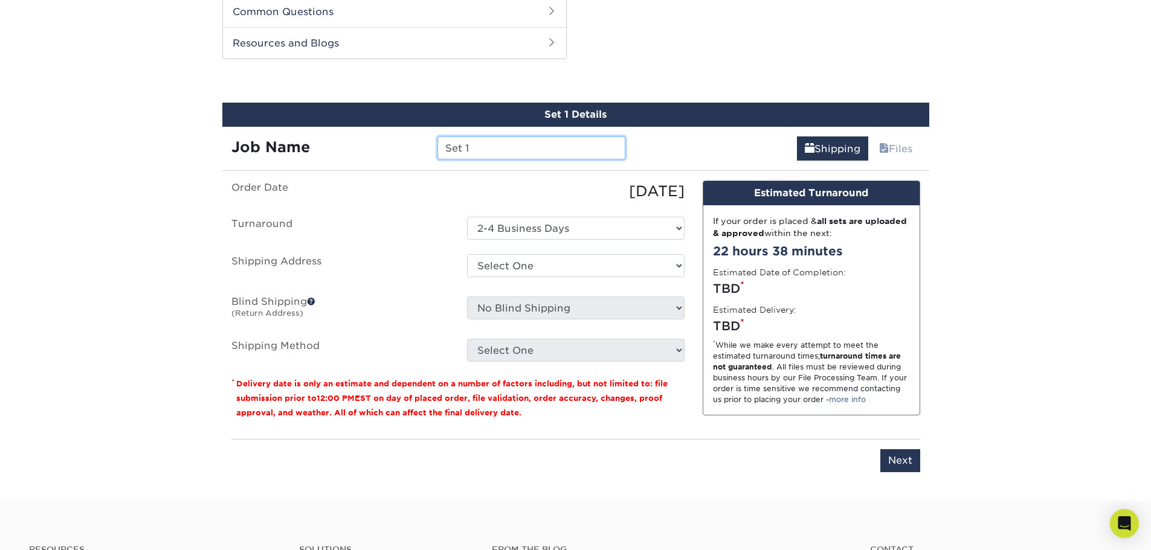
click at [486, 155] on input "Set 1" at bounding box center [531, 147] width 188 height 23
drag, startPoint x: 486, startPoint y: 154, endPoint x: 419, endPoint y: 167, distance: 68.2
click at [419, 167] on div "Set 1 Details Job Name Set 1 Shipping Files You've choosen mailing services! If…" at bounding box center [575, 295] width 707 height 384
type input "D.B. Cooper Chase Card"
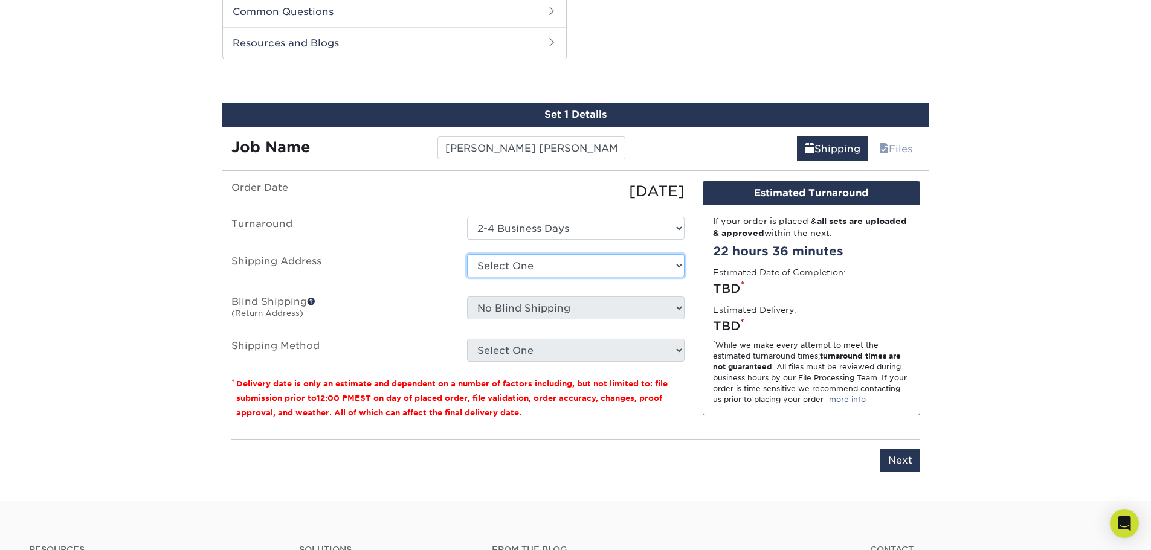
click at [525, 265] on select "Select One Home The Hodag Store + Add New Address" at bounding box center [575, 265] width 217 height 23
select select "209075"
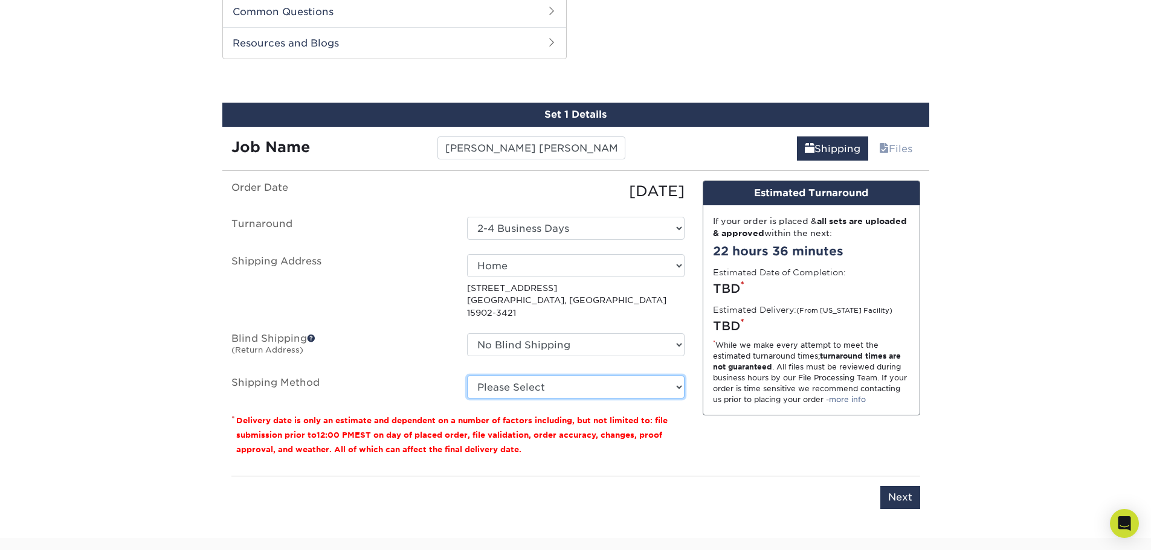
click at [600, 377] on select "Please Select Ground Shipping (+$23.28) 3 Day Shipping Service (+$30.15) 2 Day …" at bounding box center [575, 387] width 217 height 23
select select "03"
click at [467, 376] on select "Please Select Ground Shipping (+$23.28) 3 Day Shipping Service (+$30.15) 2 Day …" at bounding box center [575, 387] width 217 height 23
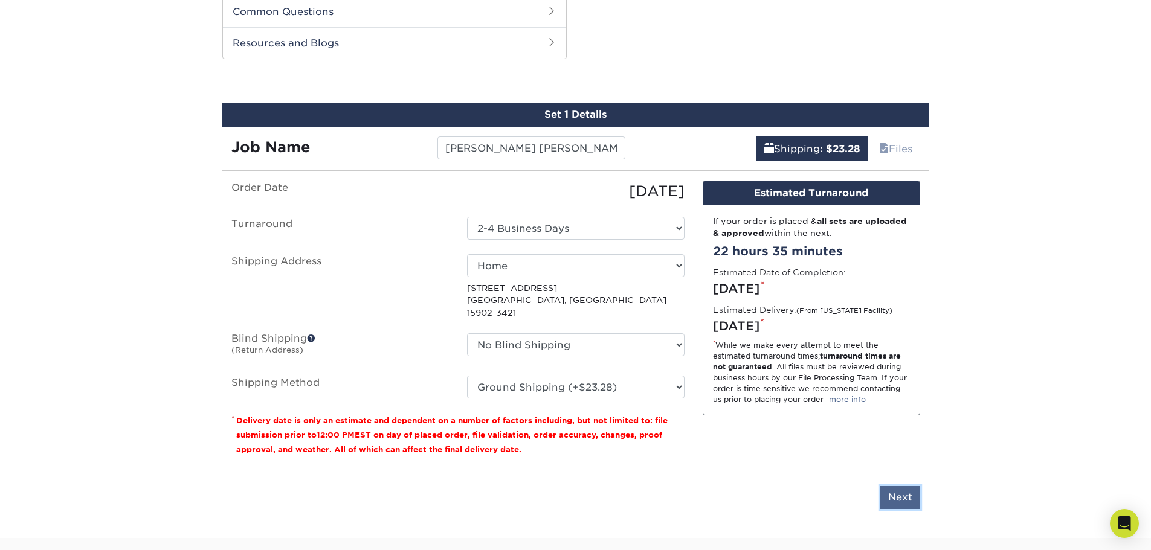
click at [898, 487] on input "Next" at bounding box center [900, 497] width 40 height 23
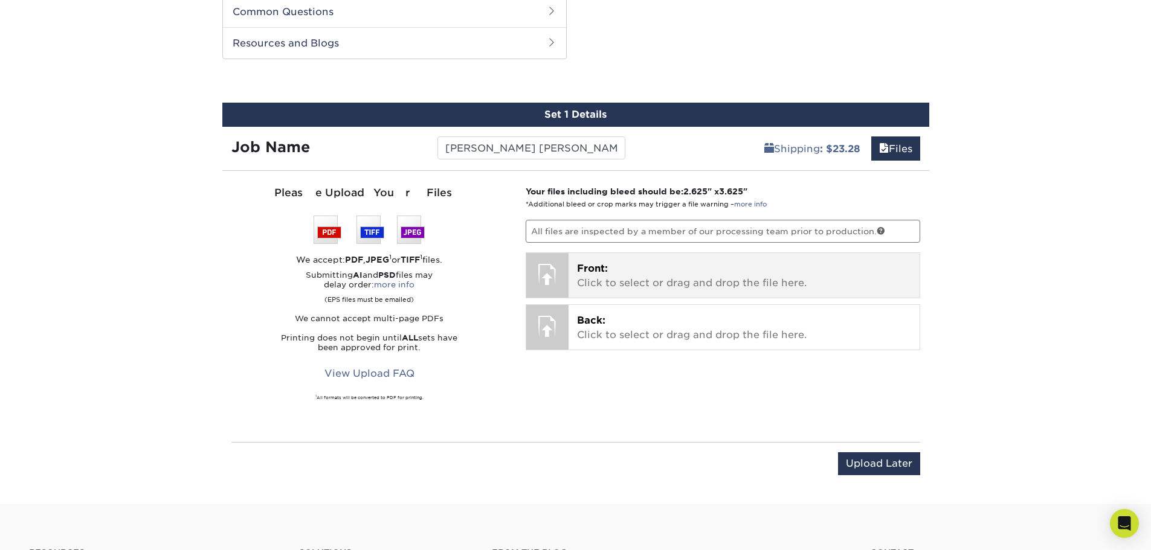
click at [602, 269] on span "Front:" at bounding box center [592, 268] width 31 height 11
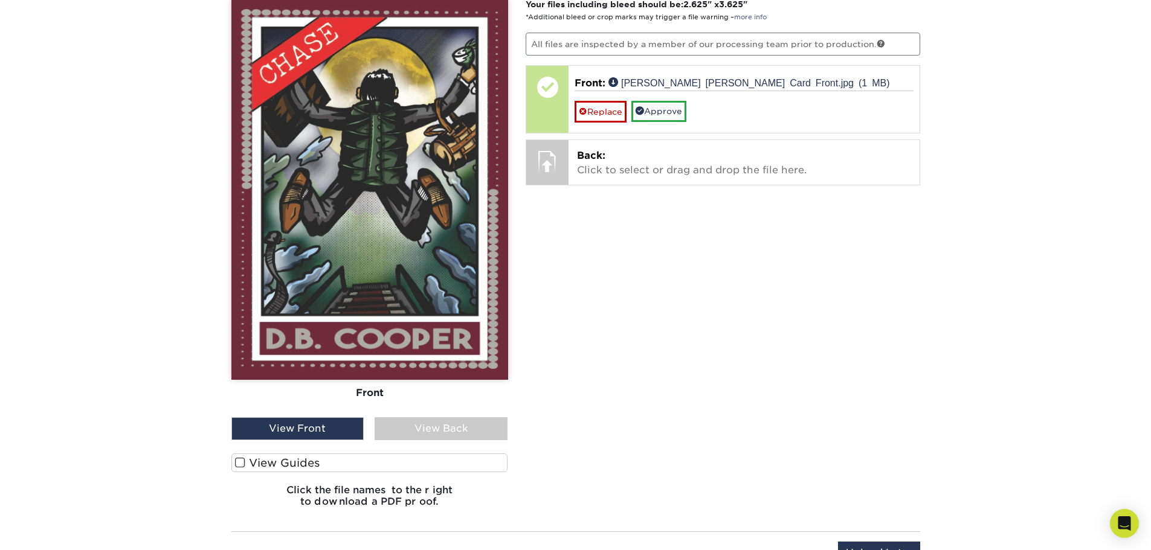
scroll to position [844, 0]
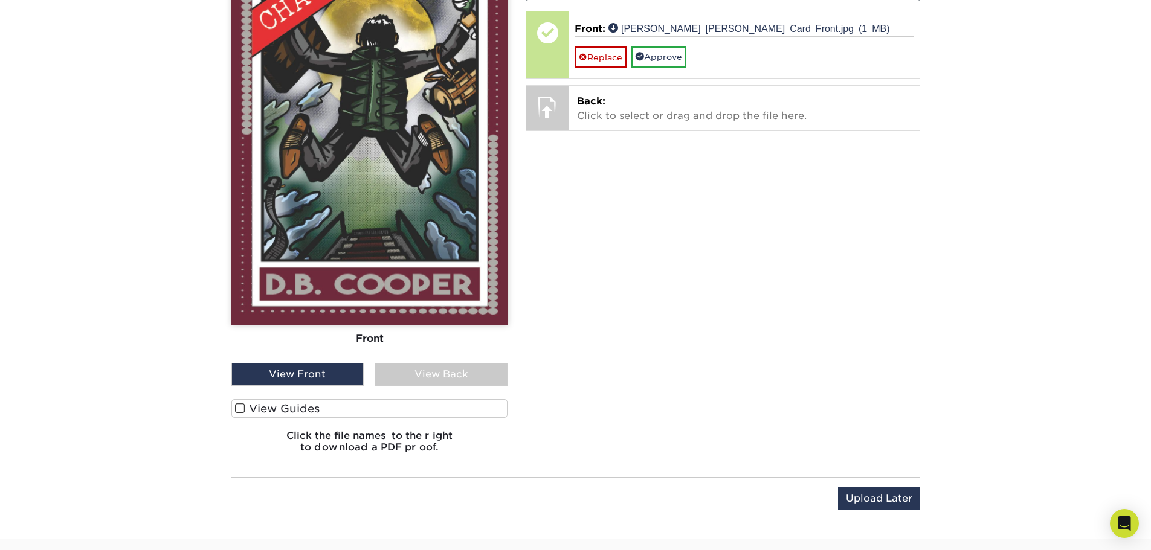
click at [239, 403] on span at bounding box center [240, 408] width 10 height 11
click at [0, 0] on input "View Guides" at bounding box center [0, 0] width 0 height 0
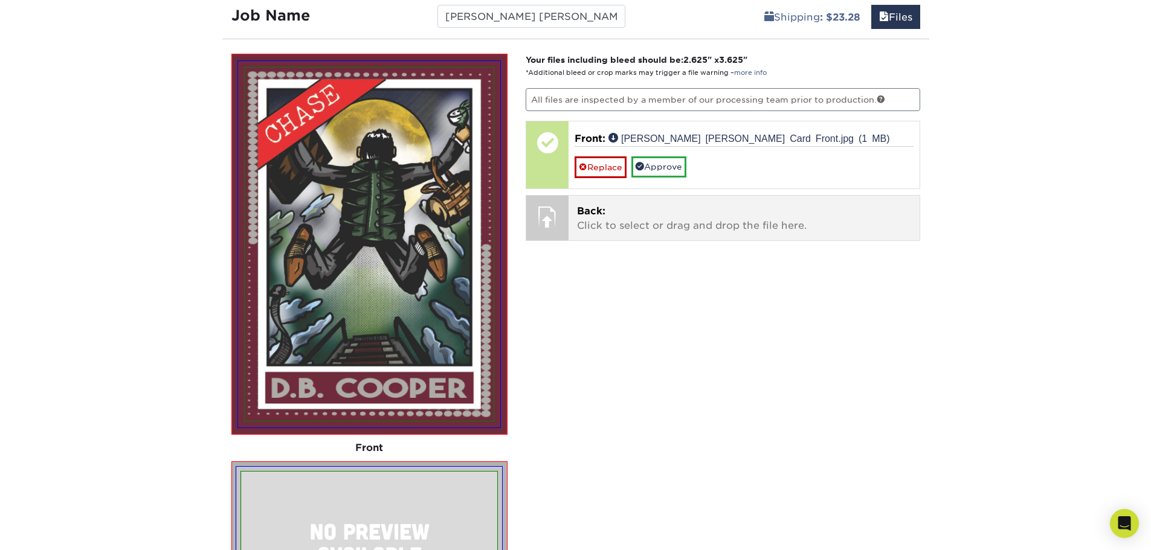
scroll to position [729, 0]
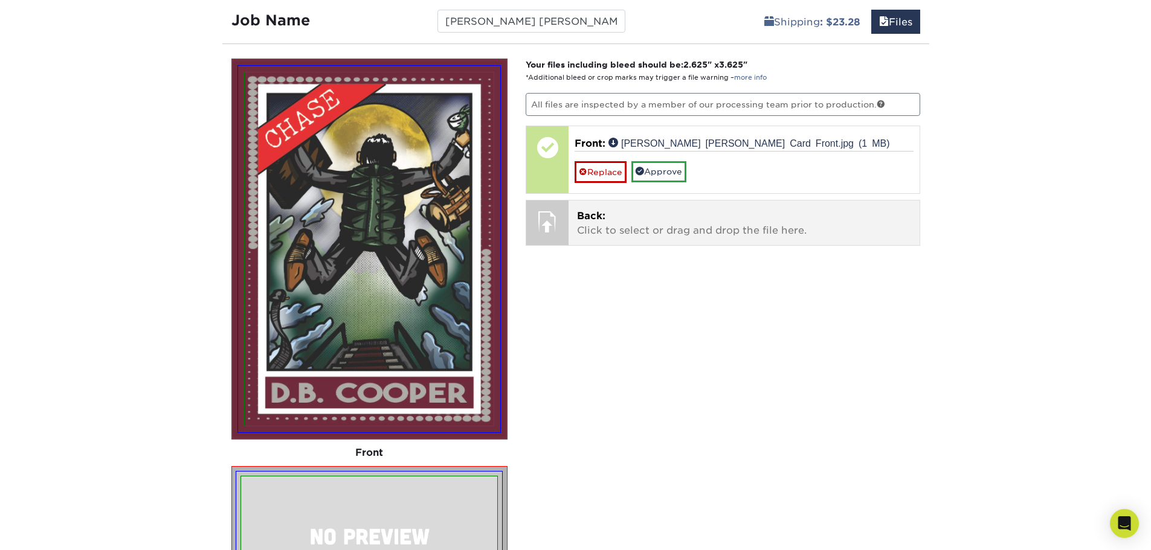
click at [550, 219] on div at bounding box center [547, 222] width 42 height 42
click at [648, 227] on p "Back: Click to select or drag and drop the file here." at bounding box center [744, 223] width 334 height 29
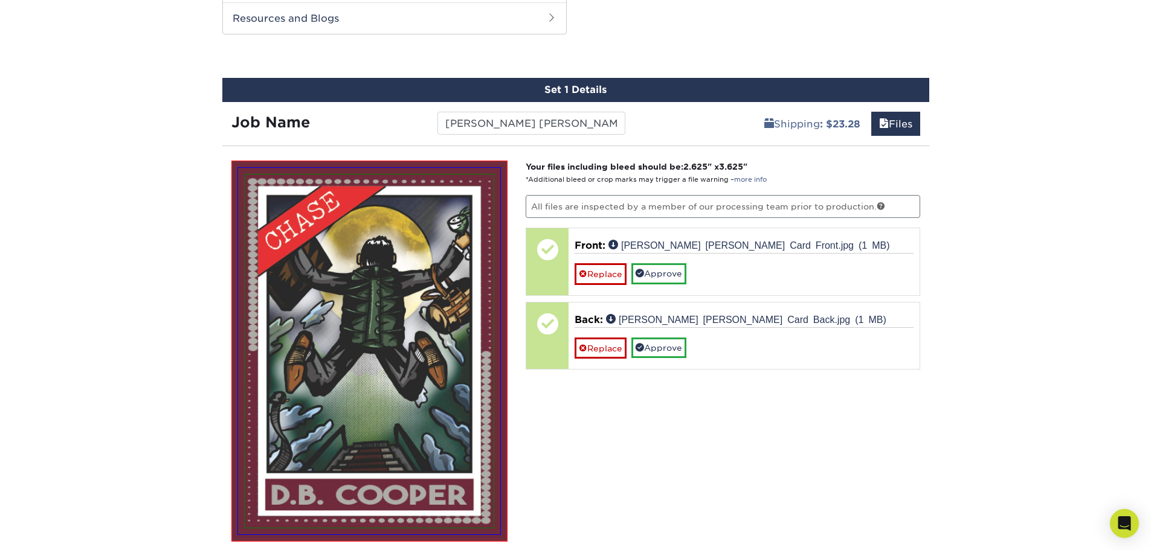
scroll to position [608, 0]
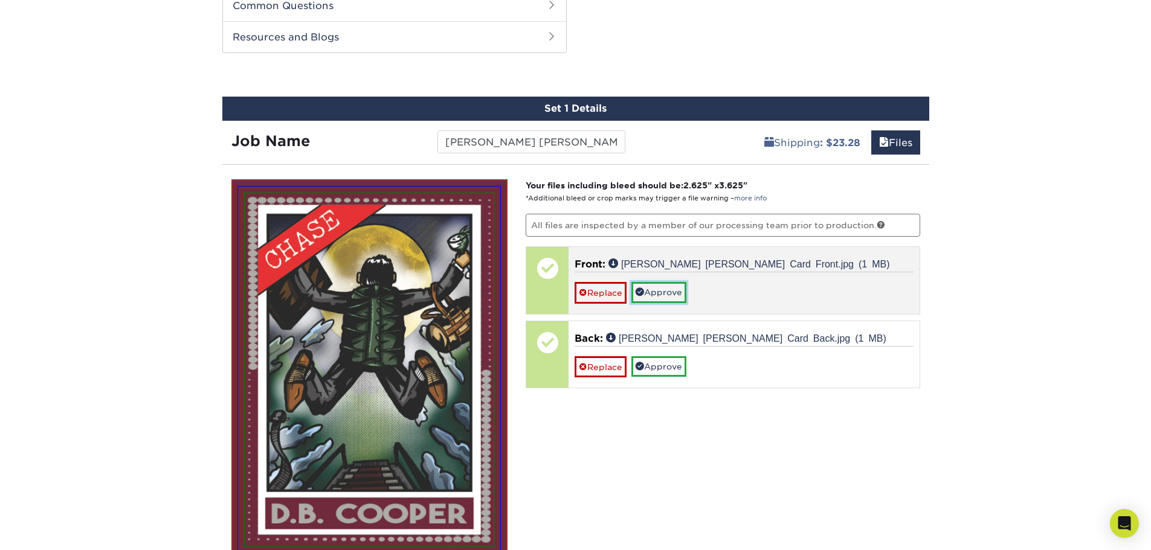
click at [670, 292] on link "Approve" at bounding box center [658, 292] width 55 height 21
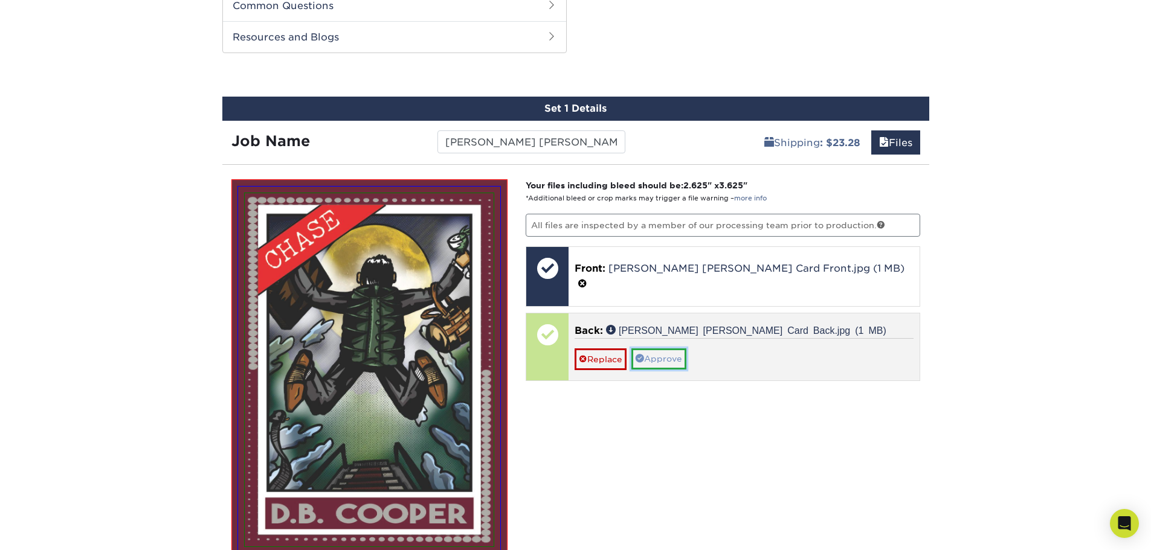
click at [662, 348] on link "Approve" at bounding box center [658, 358] width 55 height 21
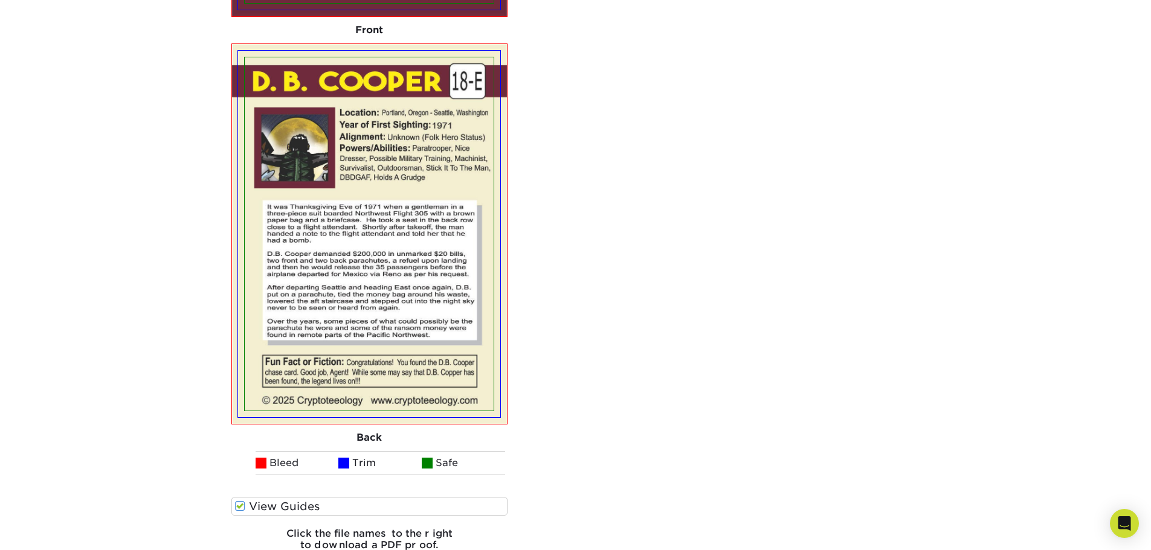
scroll to position [1454, 0]
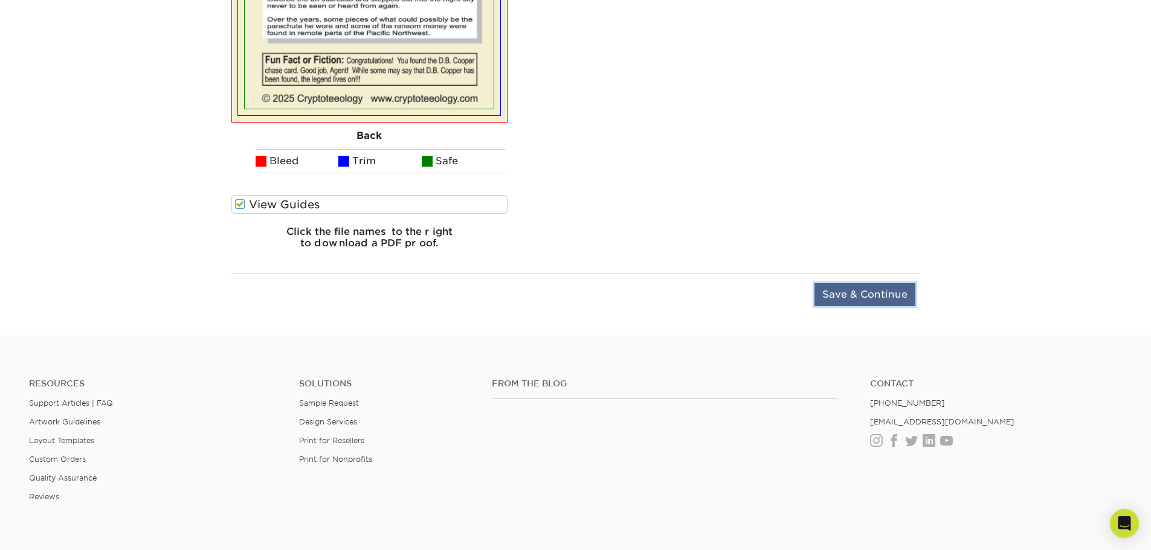
click at [847, 296] on input "Save & Continue" at bounding box center [864, 294] width 101 height 23
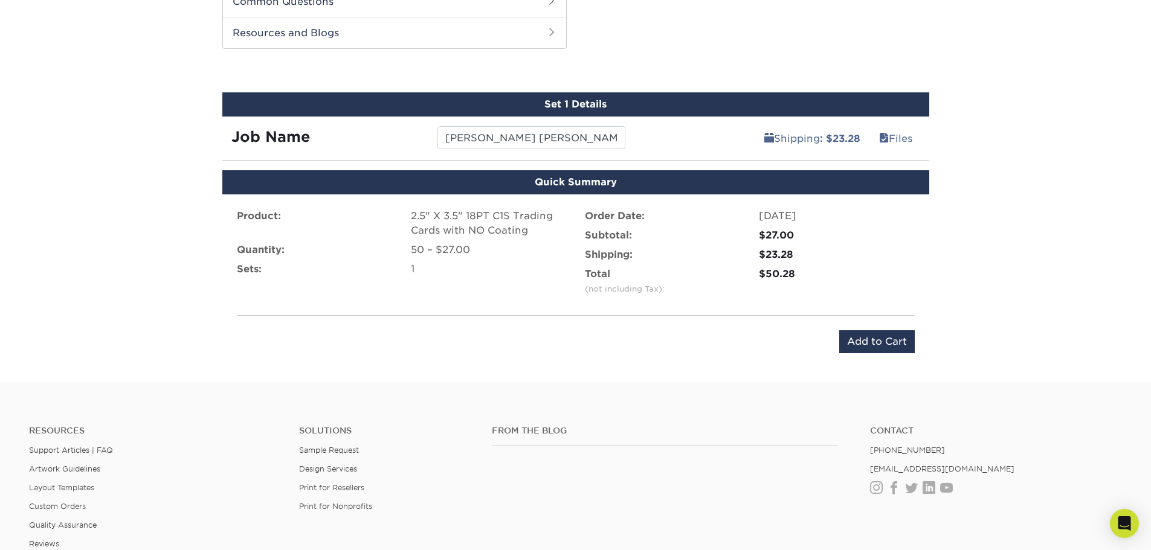
scroll to position [617, 0]
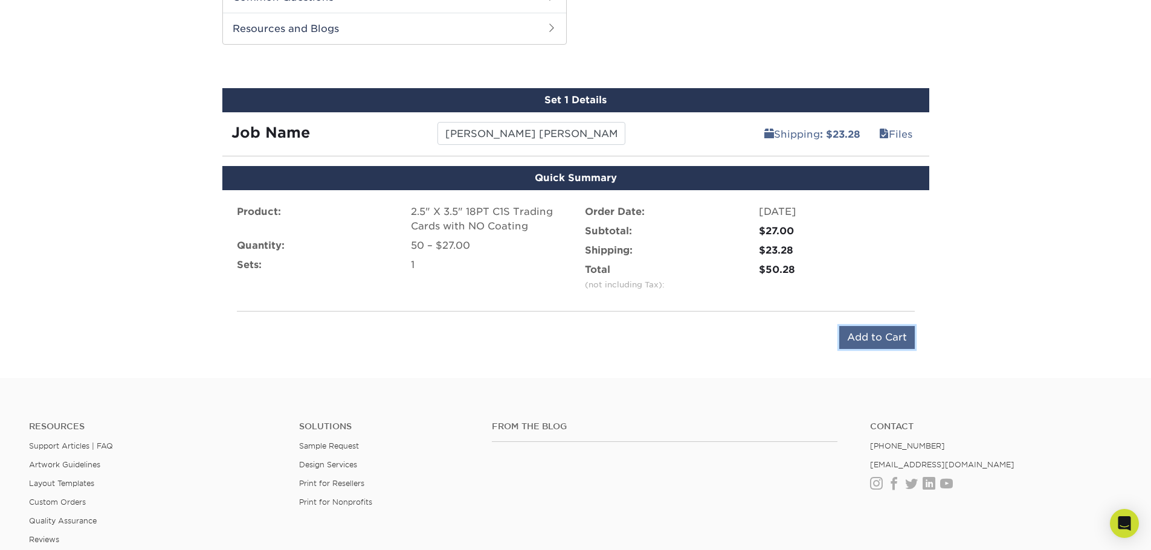
click at [878, 338] on input "Add to Cart" at bounding box center [876, 337] width 75 height 23
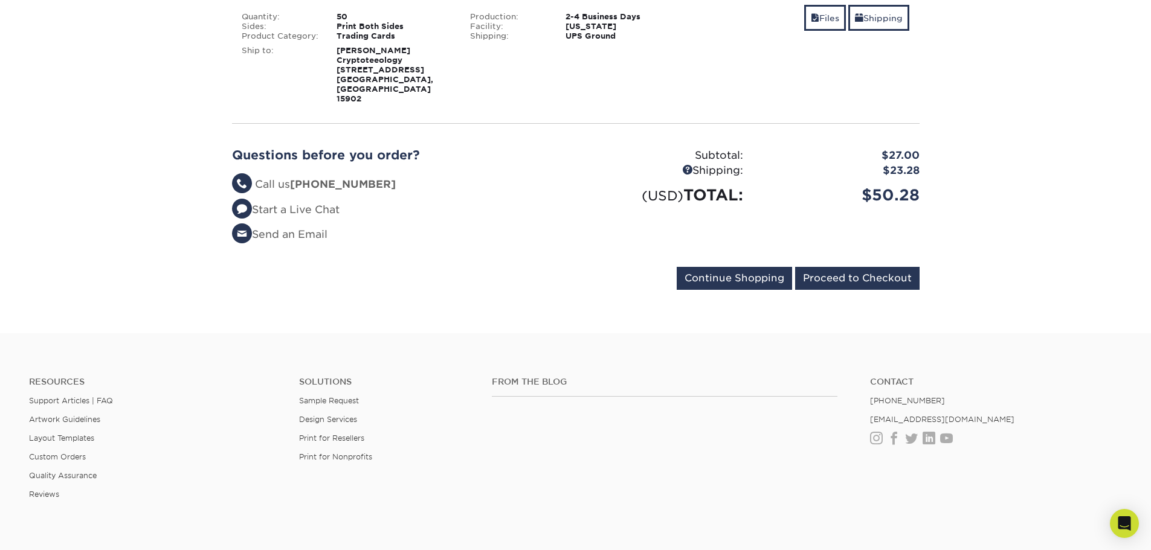
scroll to position [242, 0]
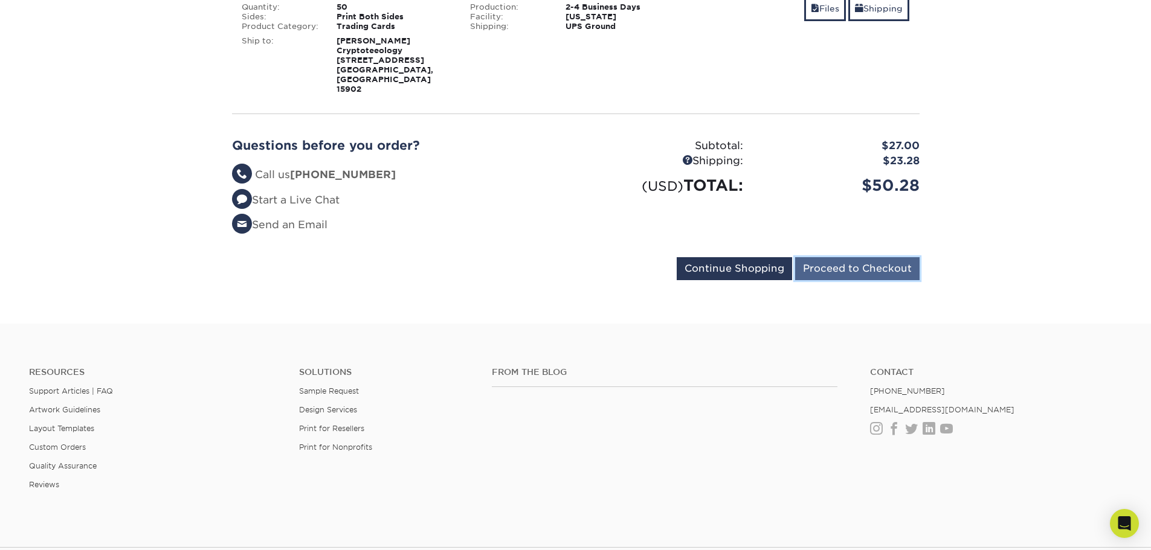
click at [886, 257] on input "Proceed to Checkout" at bounding box center [857, 268] width 124 height 23
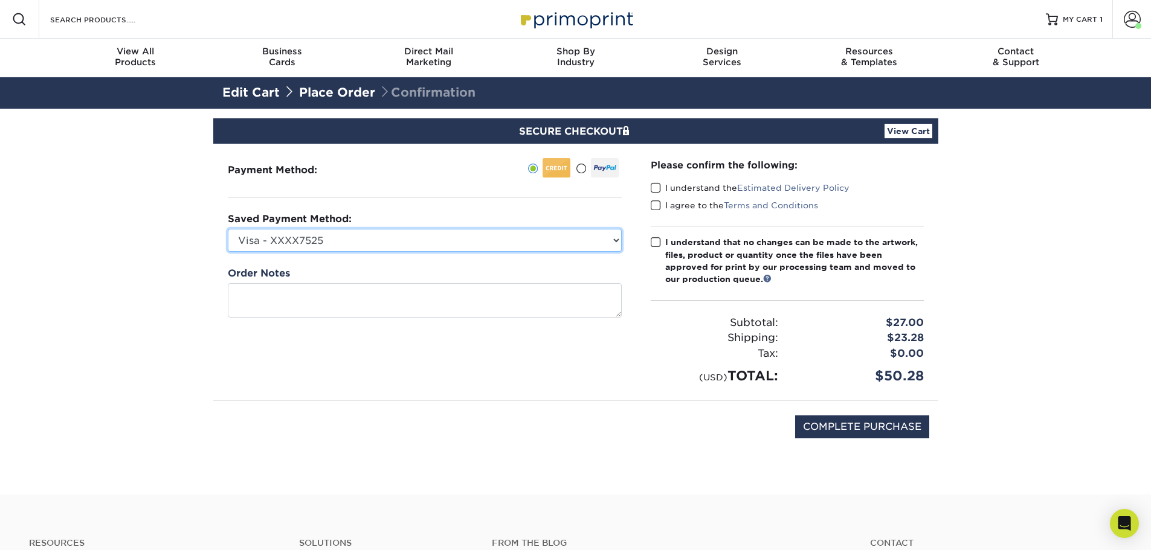
click at [457, 240] on select "Visa - XXXX7525 MasterCard - XXXX9615 American Express - XXXX1007 New Credit Ca…" at bounding box center [425, 240] width 394 height 23
select select "70653"
click at [228, 229] on select "Visa - XXXX7525 MasterCard - XXXX9615 American Express - XXXX1007 New Credit Ca…" at bounding box center [425, 240] width 394 height 23
click at [654, 188] on span at bounding box center [655, 187] width 10 height 11
click at [0, 0] on input "I understand the Estimated Delivery Policy" at bounding box center [0, 0] width 0 height 0
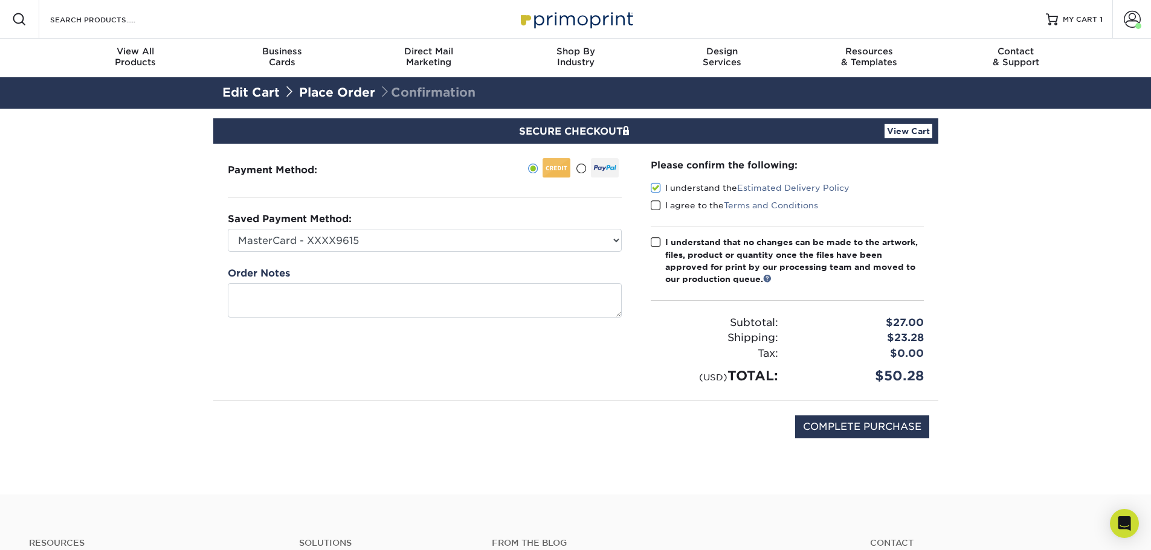
click at [655, 206] on span at bounding box center [655, 205] width 10 height 11
click at [0, 0] on input "I agree to the Terms and Conditions" at bounding box center [0, 0] width 0 height 0
click at [655, 243] on span at bounding box center [655, 242] width 10 height 11
click at [0, 0] on input "I understand that no changes can be made to the artwork, files, product or quan…" at bounding box center [0, 0] width 0 height 0
click at [894, 434] on input "COMPLETE PURCHASE" at bounding box center [862, 427] width 134 height 23
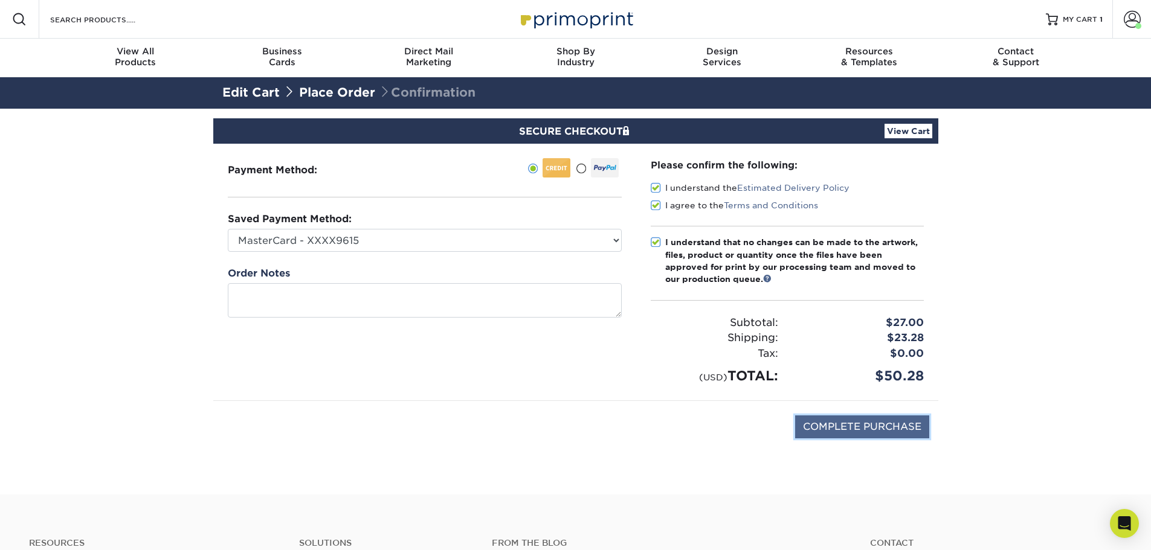
type input "PROCESSING, PLEASE WAIT..."
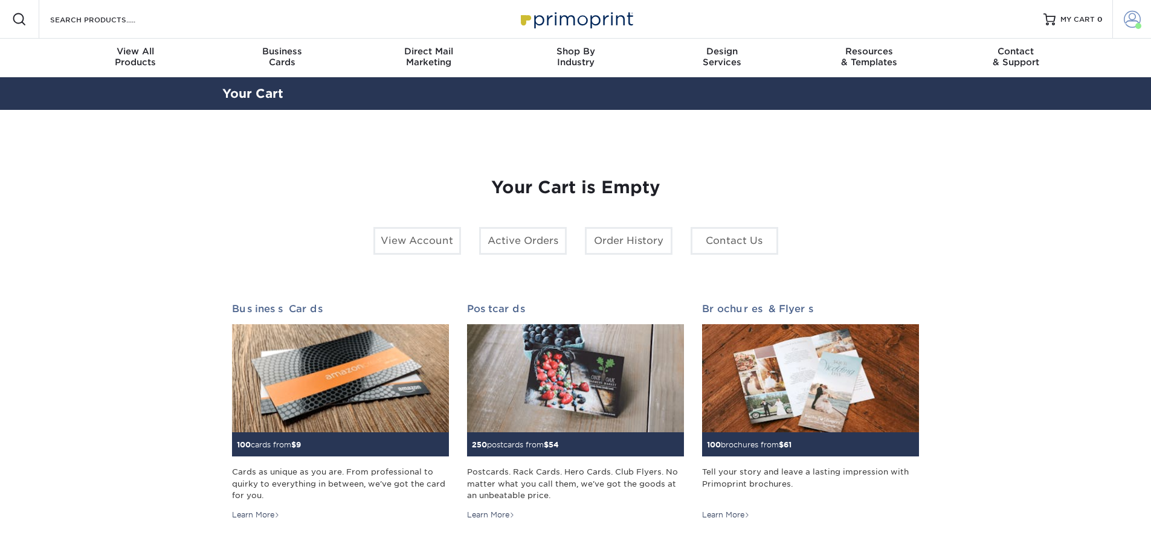
click at [1135, 24] on span at bounding box center [1138, 26] width 6 height 6
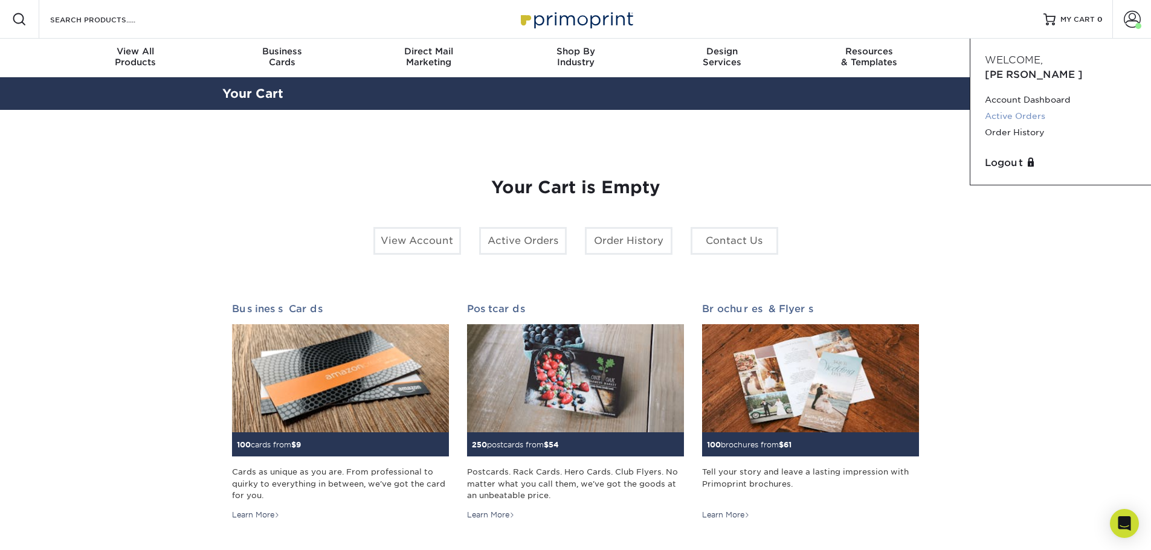
click at [1027, 108] on link "Active Orders" at bounding box center [1060, 116] width 152 height 16
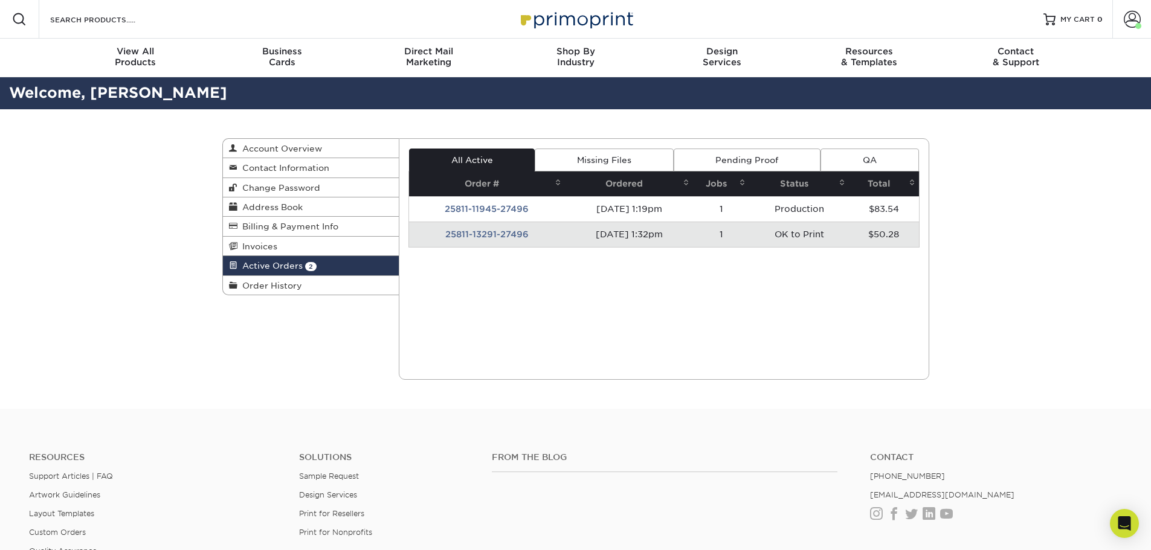
click at [507, 234] on td "25811-13291-27496" at bounding box center [487, 234] width 156 height 25
